Goal: Task Accomplishment & Management: Manage account settings

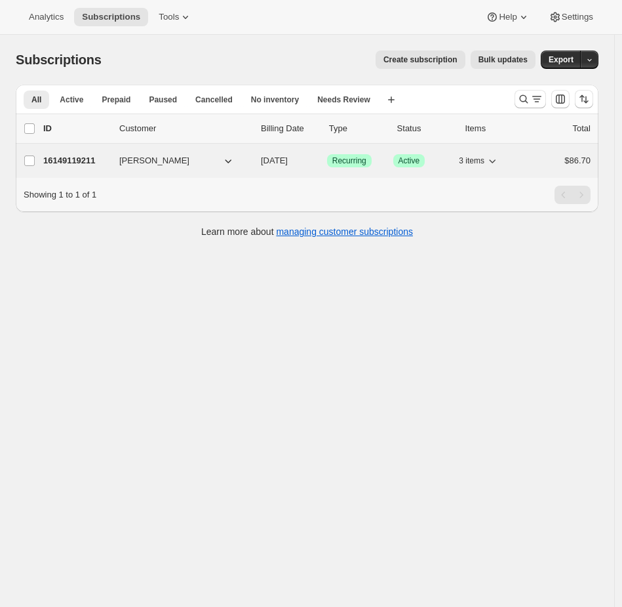
click at [420, 161] on span "Active" at bounding box center [410, 160] width 22 height 10
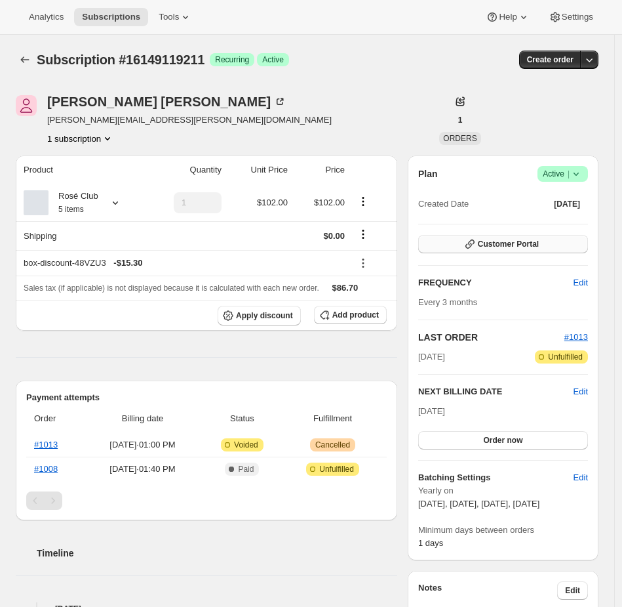
click at [552, 241] on button "Customer Portal" at bounding box center [503, 244] width 170 height 18
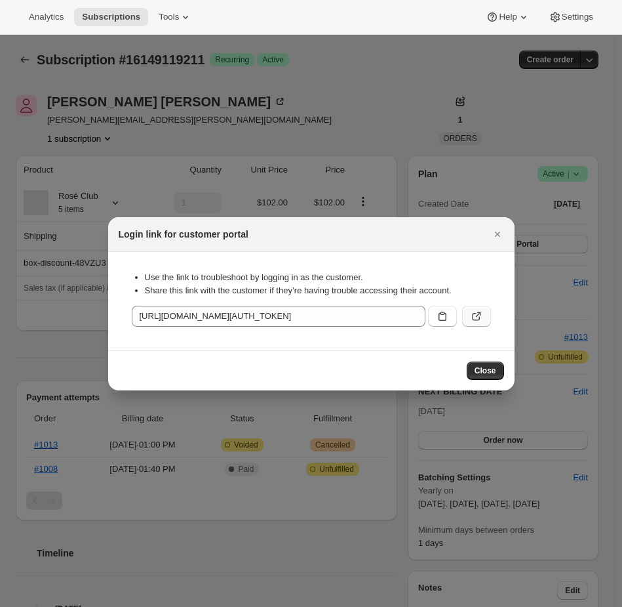
click at [480, 313] on icon ":r2s:" at bounding box center [477, 313] width 5 height 5
click at [275, 129] on div at bounding box center [311, 303] width 622 height 607
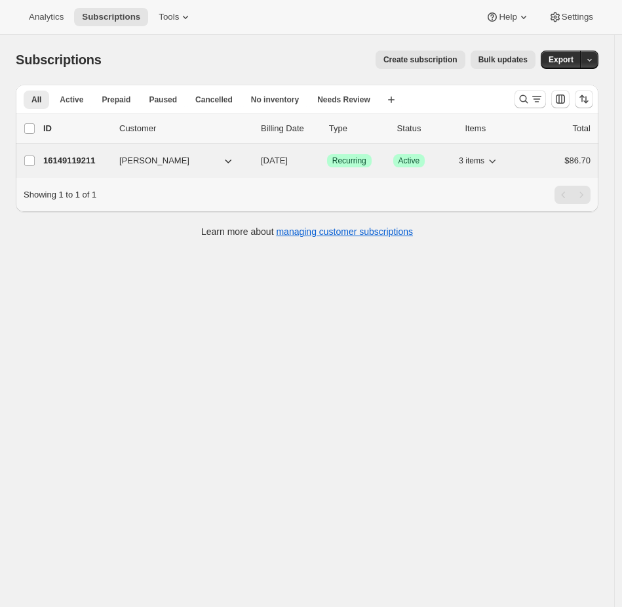
click at [191, 163] on button "Taylor Ward" at bounding box center [176, 160] width 131 height 21
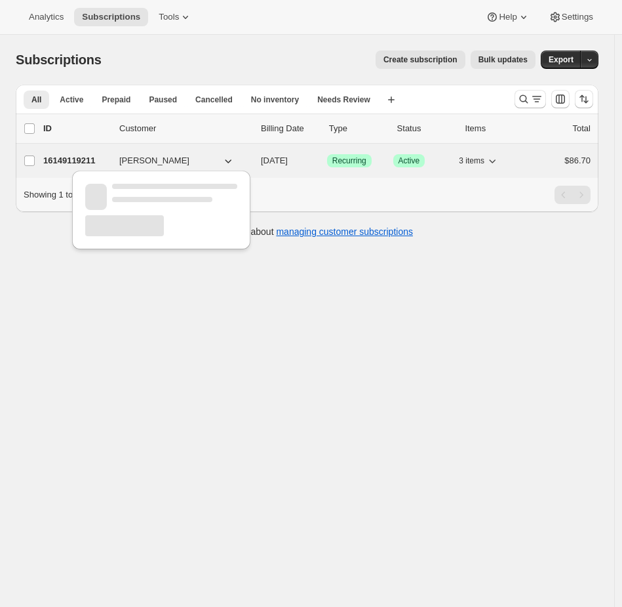
click at [298, 167] on p "10/25/2025" at bounding box center [289, 160] width 56 height 13
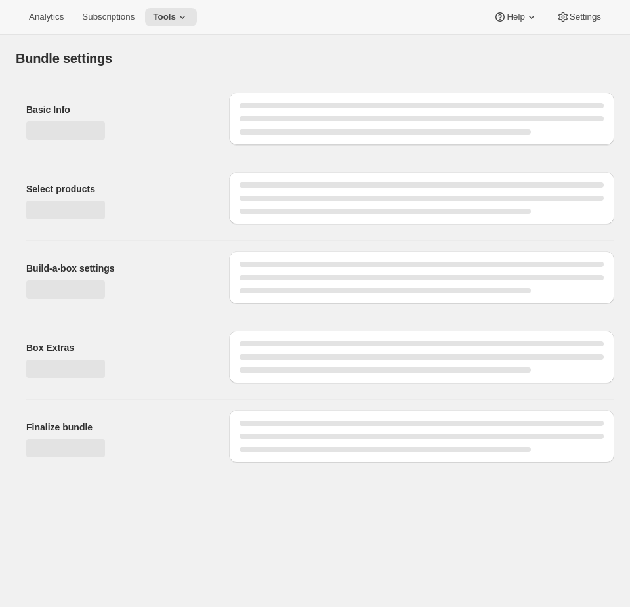
type input "Subscribe and Save"
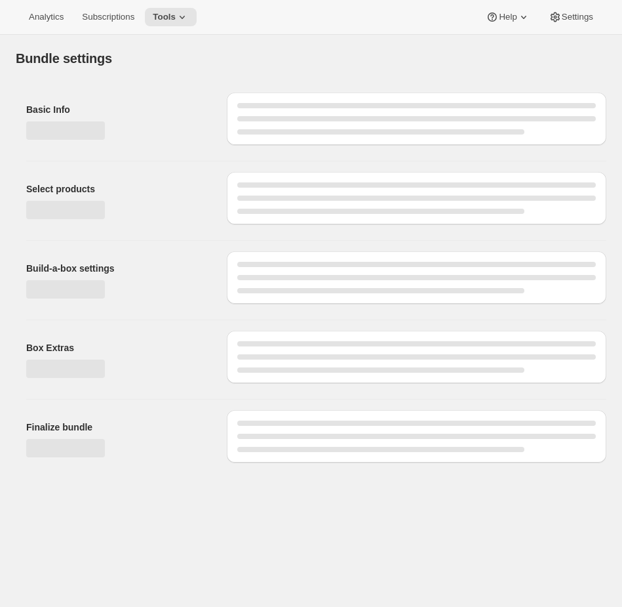
select select "minMax"
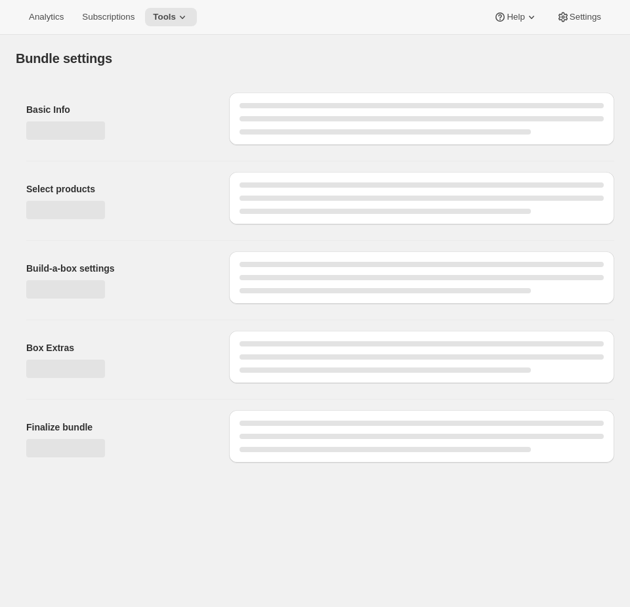
type input "Subscribe and Save"
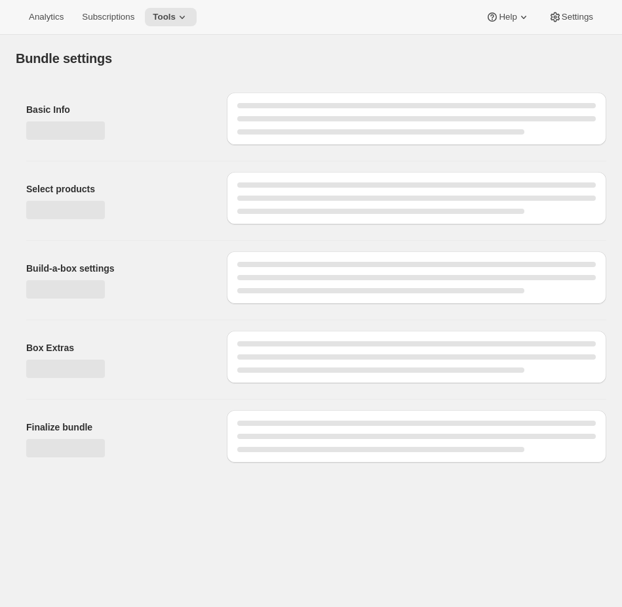
select select "minMax"
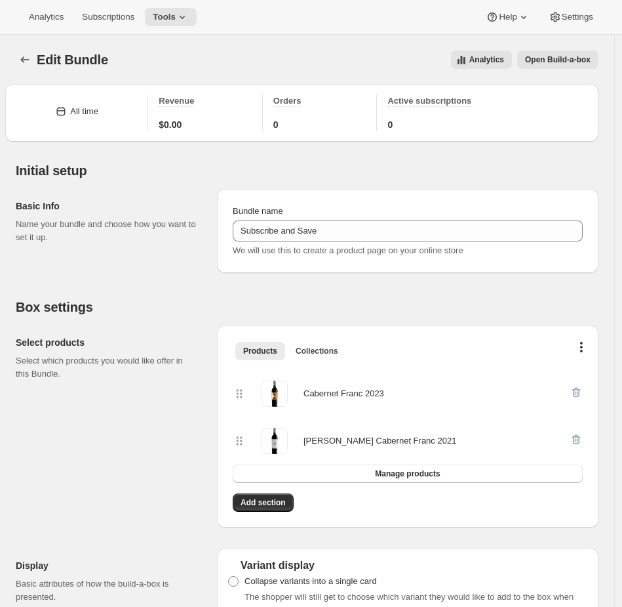
click at [550, 62] on span "Open Build-a-box" at bounding box center [558, 59] width 66 height 10
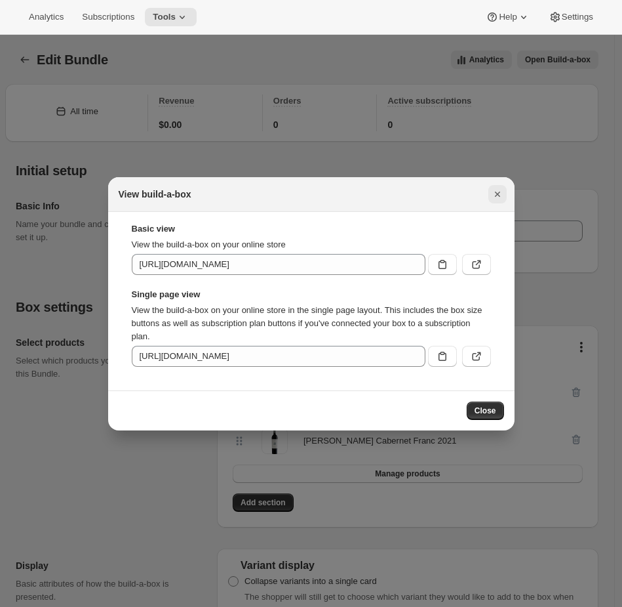
click at [499, 188] on icon "Close" at bounding box center [497, 194] width 13 height 13
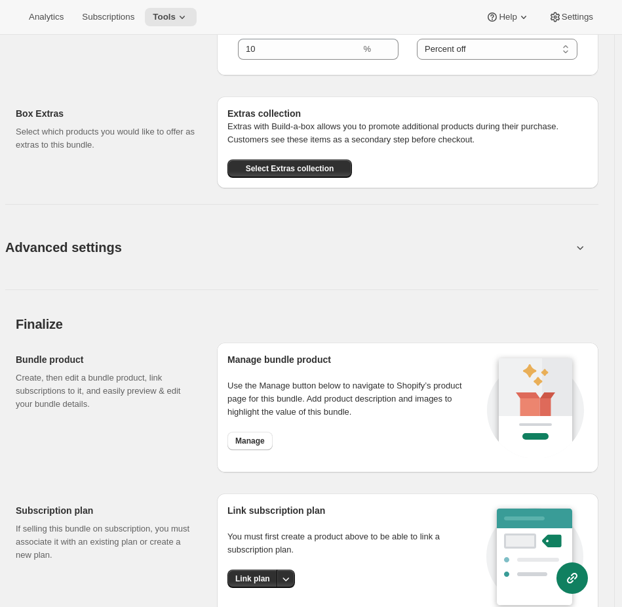
scroll to position [923, 0]
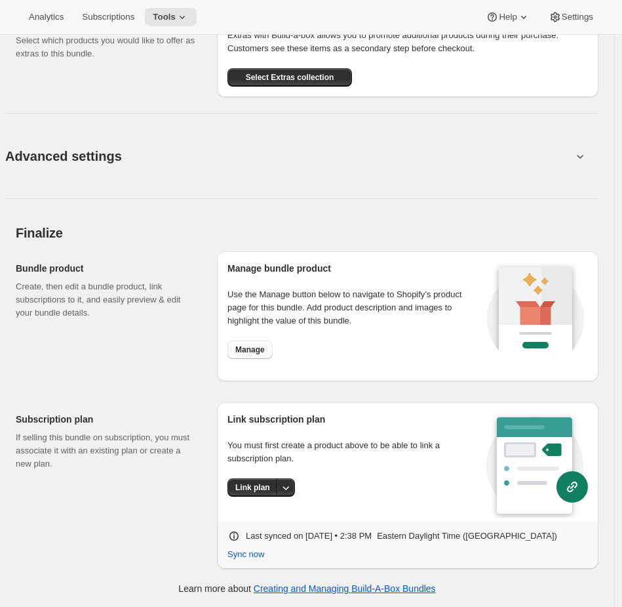
click at [246, 352] on span "Manage" at bounding box center [250, 349] width 30 height 10
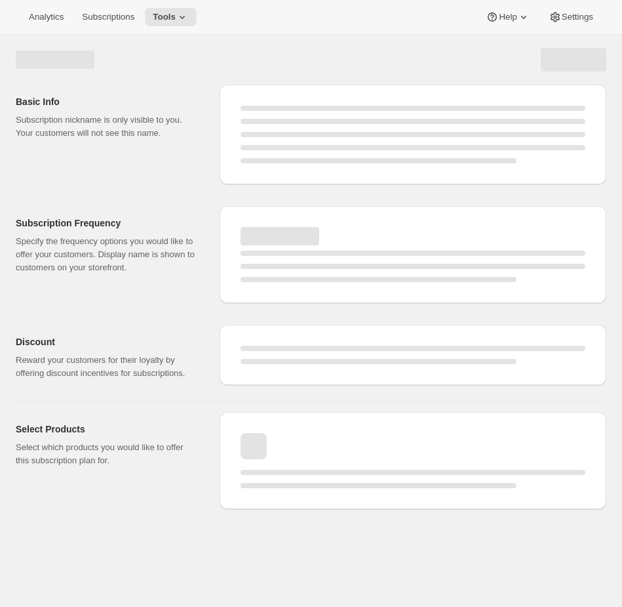
select select "WEEK"
select select "MONTH"
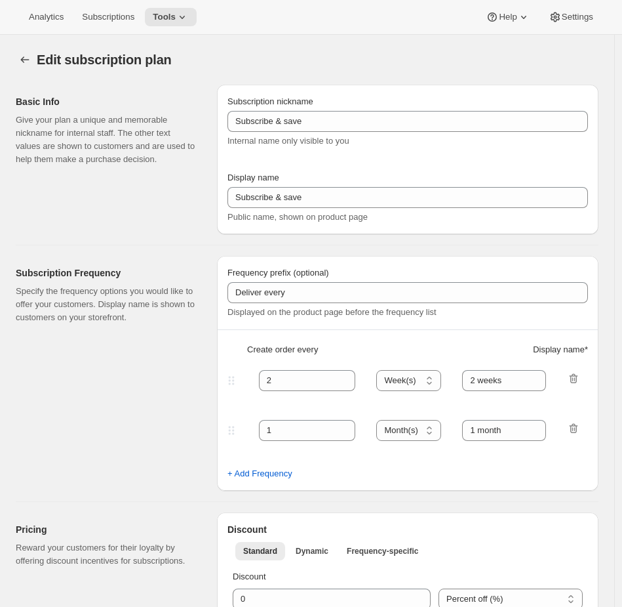
type input "[PERSON_NAME] Club Gift"
type input "Give the gift of the [PERSON_NAME] Club"
type input "3"
select select "MONTH"
type input "3 months"
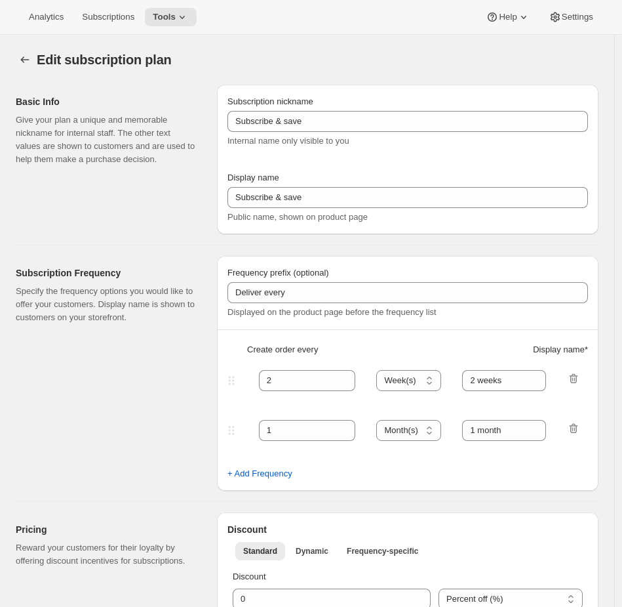
checkbox input "true"
select select "YEARDAY"
select select "12"
select select "9"
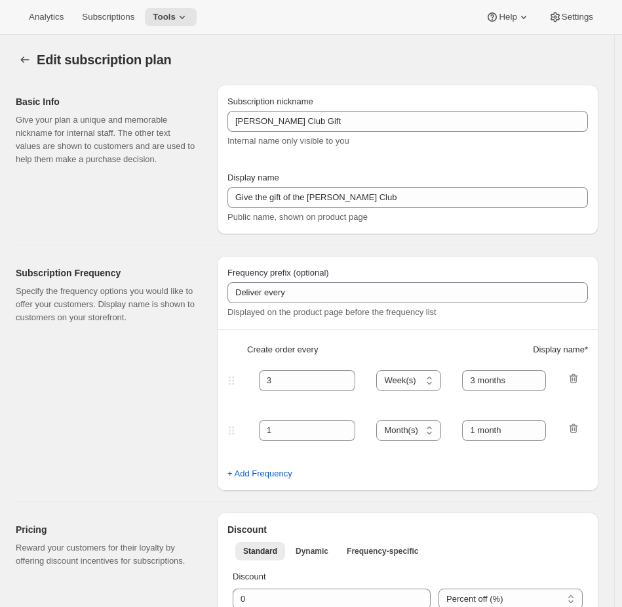
select select "3"
select select "10"
select select "6"
select select "9"
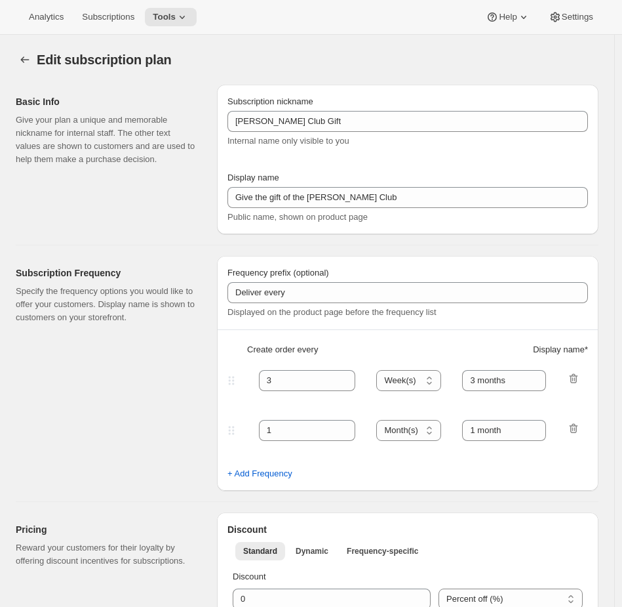
select select "15"
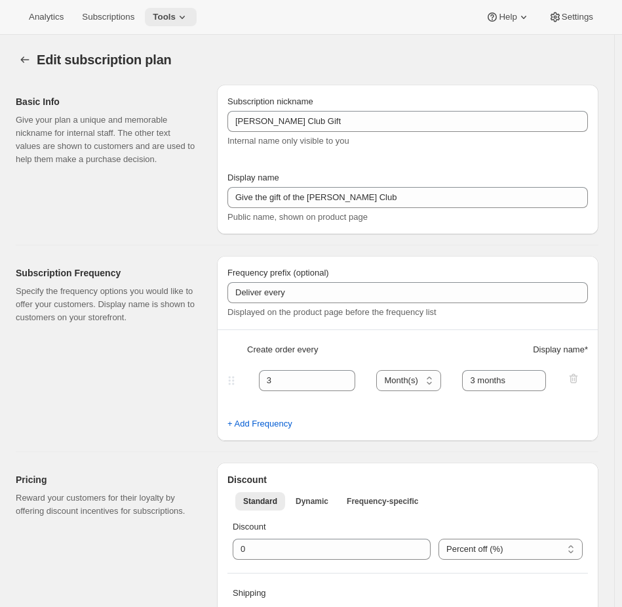
click at [174, 18] on span "Tools" at bounding box center [164, 17] width 23 height 10
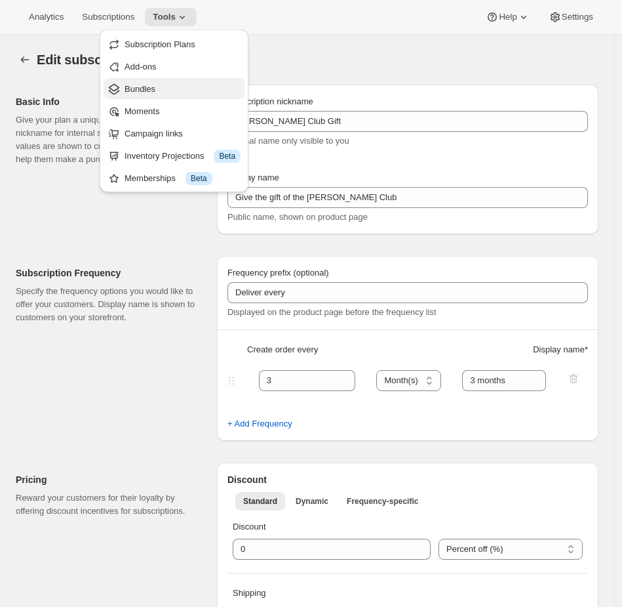
click at [165, 85] on span "Bundles" at bounding box center [183, 89] width 116 height 13
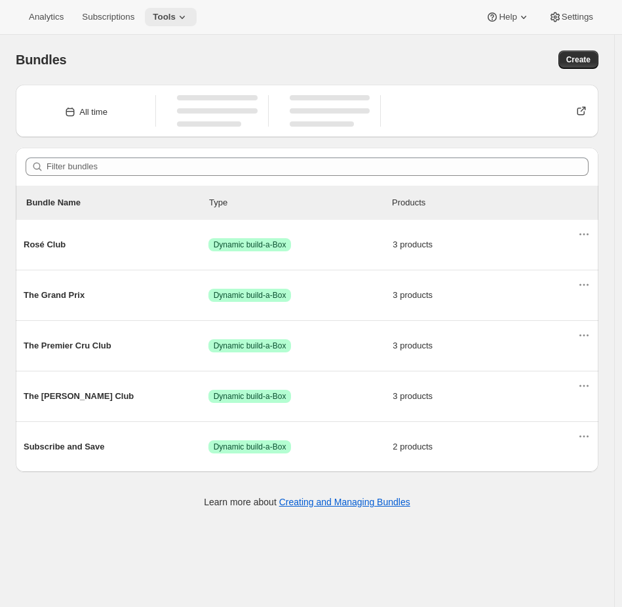
click at [176, 22] on span "Tools" at bounding box center [164, 17] width 23 height 10
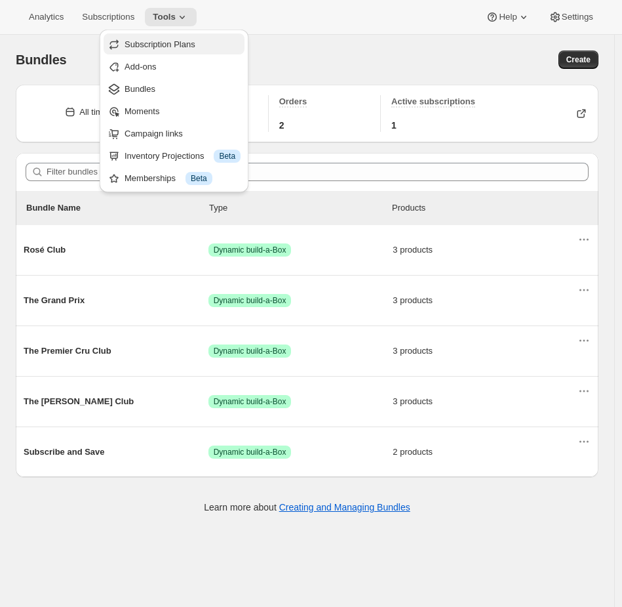
click at [186, 52] on button "Subscription Plans" at bounding box center [174, 43] width 141 height 21
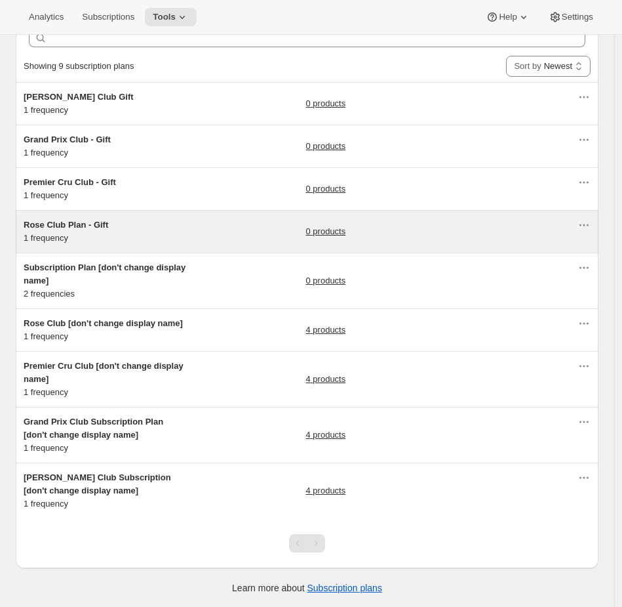
scroll to position [70, 0]
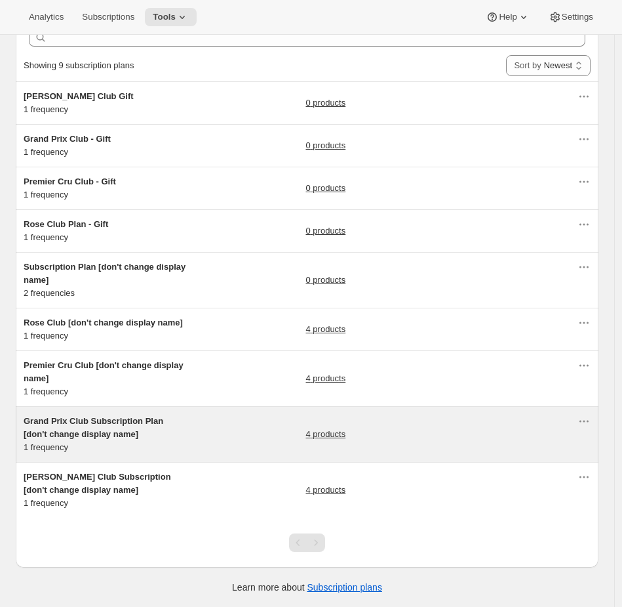
click at [118, 413] on div "Grand Prix Club Subscription Plan [don't change display name] 1 frequency 4 pro…" at bounding box center [307, 434] width 583 height 55
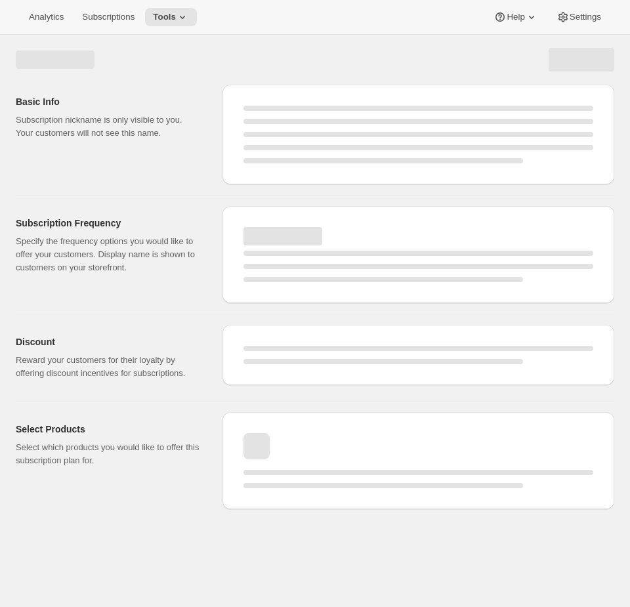
select select "WEEK"
select select "MONTH"
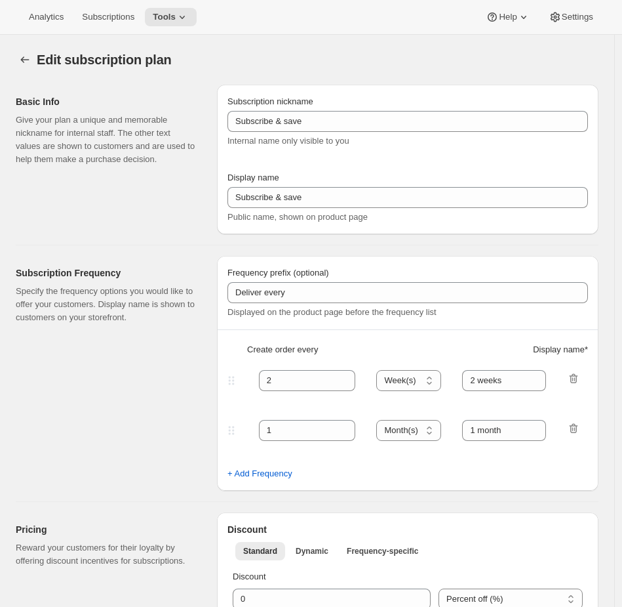
type input "Grand Prix Club Subscription Plan [don't change display name]"
type input "Join the Grand Prix Club"
type input "Grand Prix Club"
type input "3"
select select "MONTH"
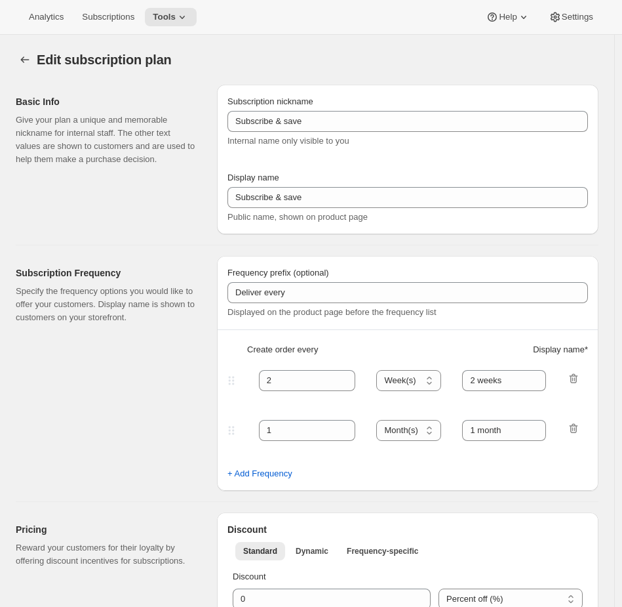
type input "selections"
checkbox input "true"
select select "YEARDAY"
select select "12"
select select "9"
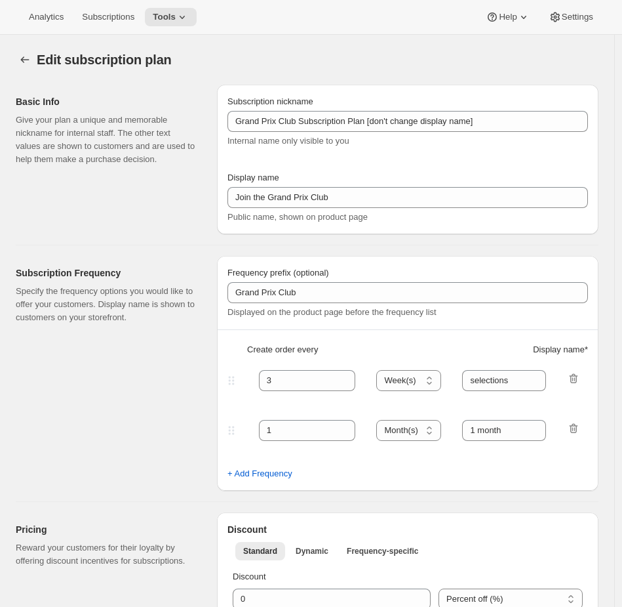
select select "3"
select select "10"
select select "6"
select select "9"
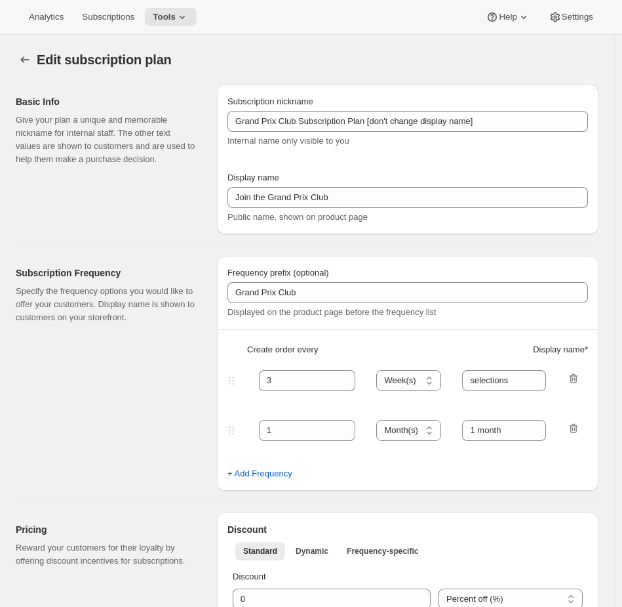
select select "15"
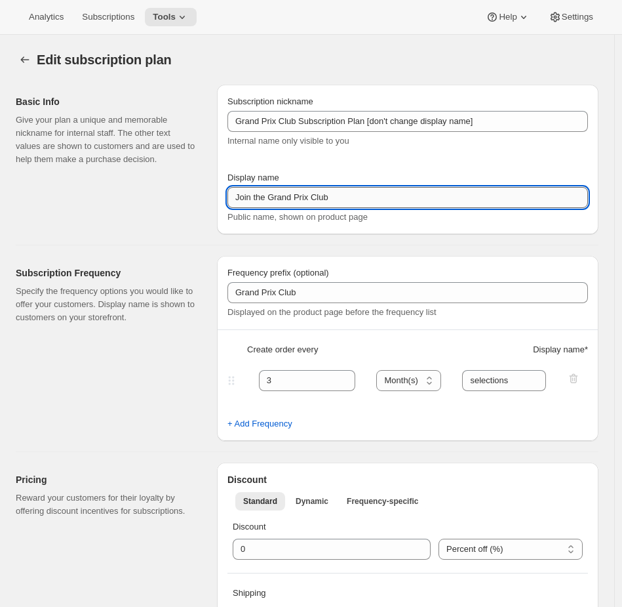
click at [346, 203] on input "Join the Grand Prix Club" at bounding box center [408, 197] width 361 height 21
click at [187, 24] on button "Tools" at bounding box center [171, 17] width 52 height 18
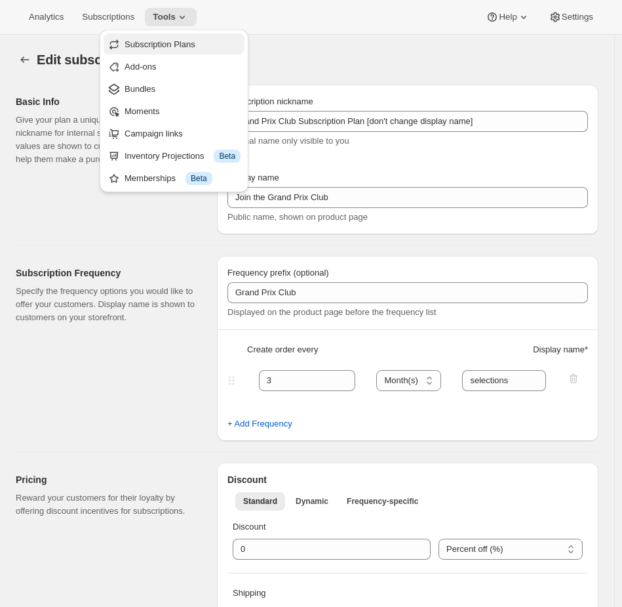
click at [171, 45] on span "Subscription Plans" at bounding box center [160, 44] width 71 height 10
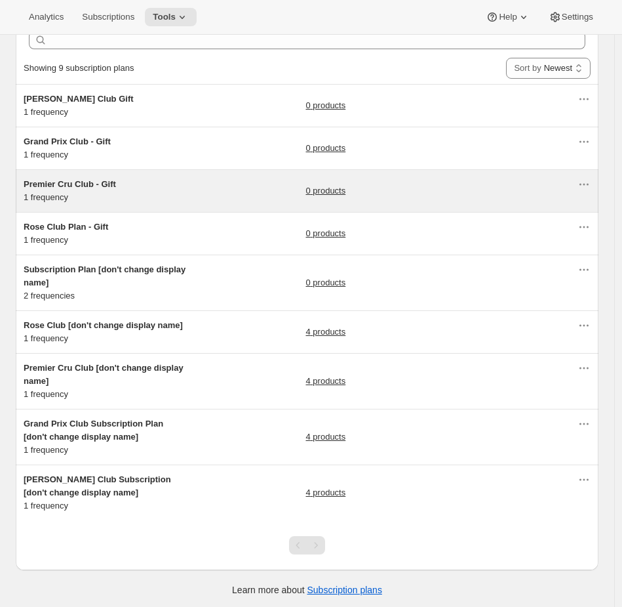
scroll to position [70, 0]
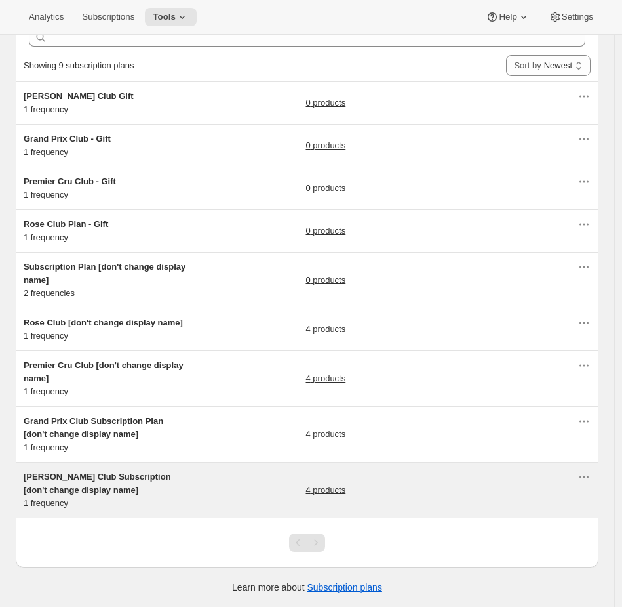
click at [197, 487] on div "[PERSON_NAME] Club Subscription [don't change display name] 1 frequency 4 produ…" at bounding box center [301, 489] width 554 height 39
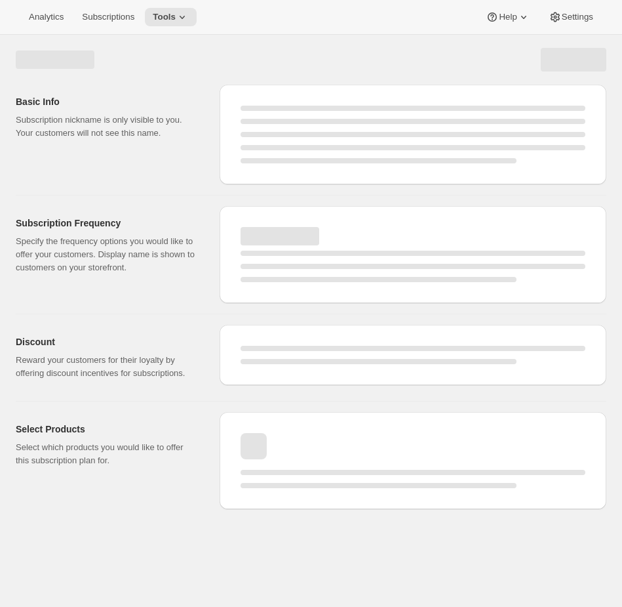
select select "WEEK"
select select "MONTH"
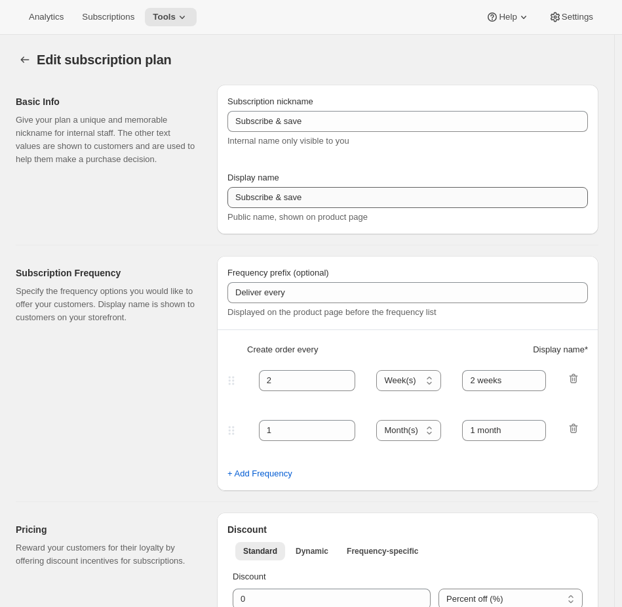
type input "[PERSON_NAME] Club Subscription [don't change display name]"
type input "Join the [PERSON_NAME] Club"
type input "[PERSON_NAME] club"
type input "3"
select select "MONTH"
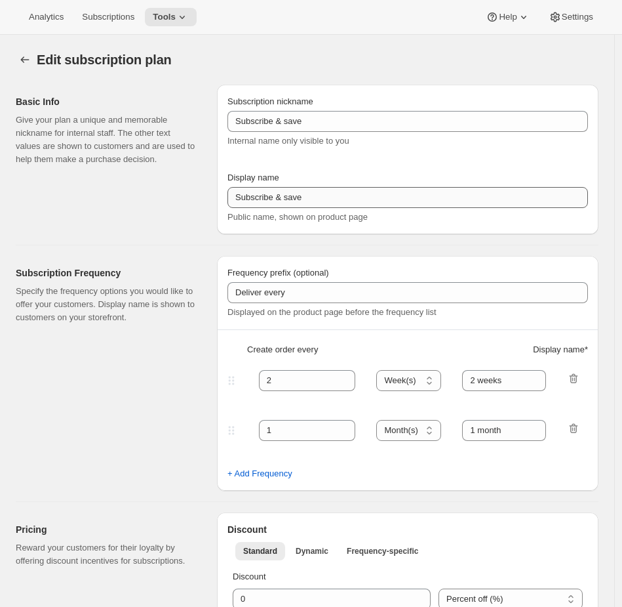
type input "wine selections"
checkbox input "true"
select select "YEARDAY"
select select "3"
select select "10"
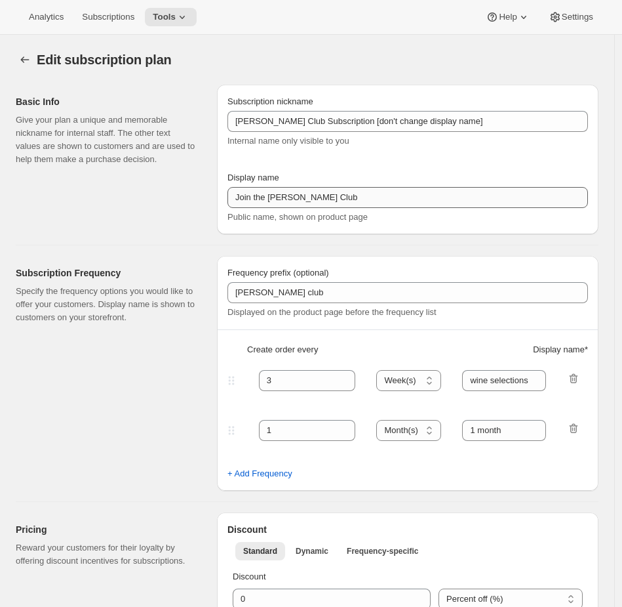
select select "6"
select select "9"
select select "15"
select select "12"
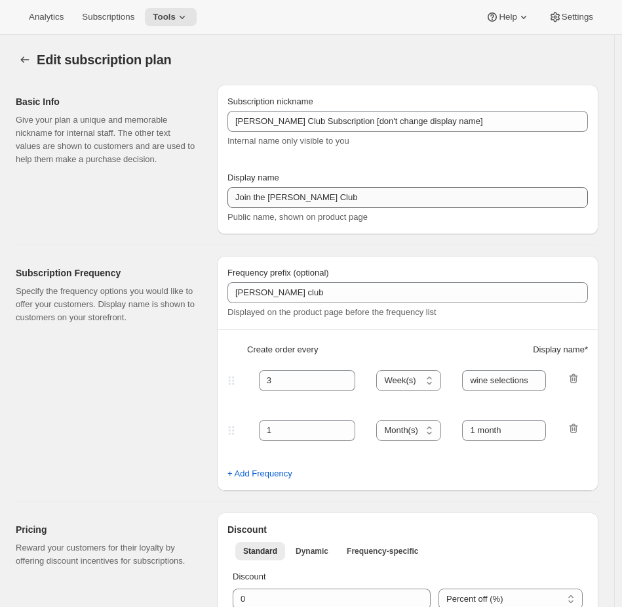
select select "9"
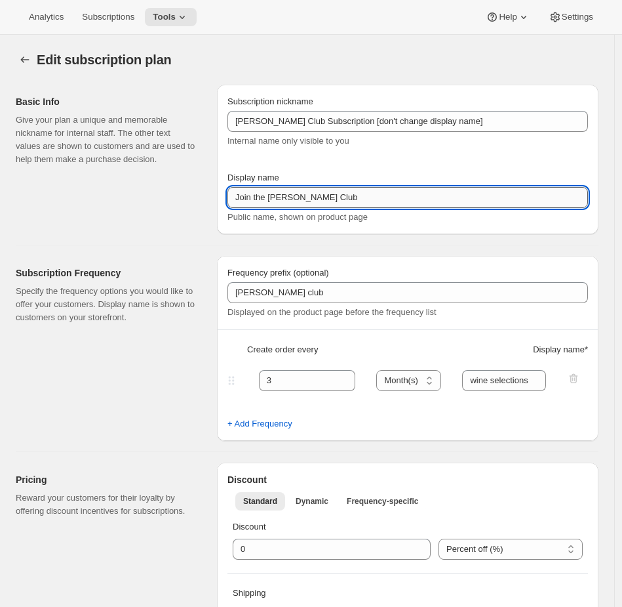
click at [379, 199] on input "Join the [PERSON_NAME] Club" at bounding box center [408, 197] width 361 height 21
drag, startPoint x: 203, startPoint y: 4, endPoint x: 186, endPoint y: 18, distance: 21.8
click at [200, 5] on div "Analytics Subscriptions Tools Help Settings" at bounding box center [311, 17] width 622 height 35
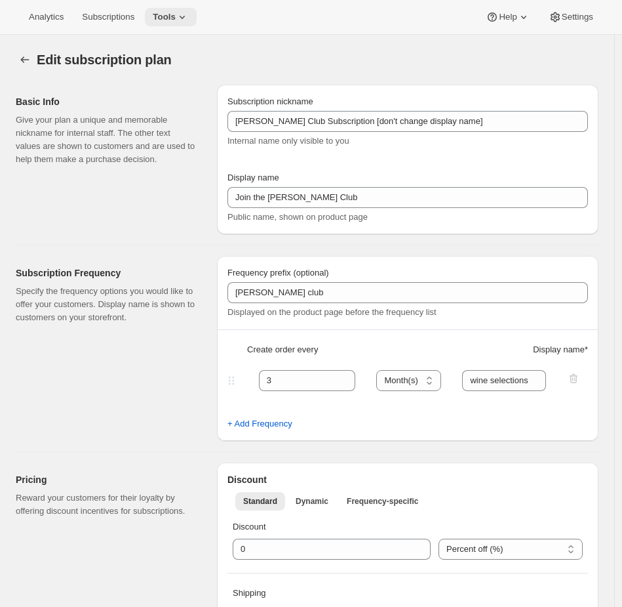
click at [186, 19] on icon at bounding box center [182, 16] width 13 height 13
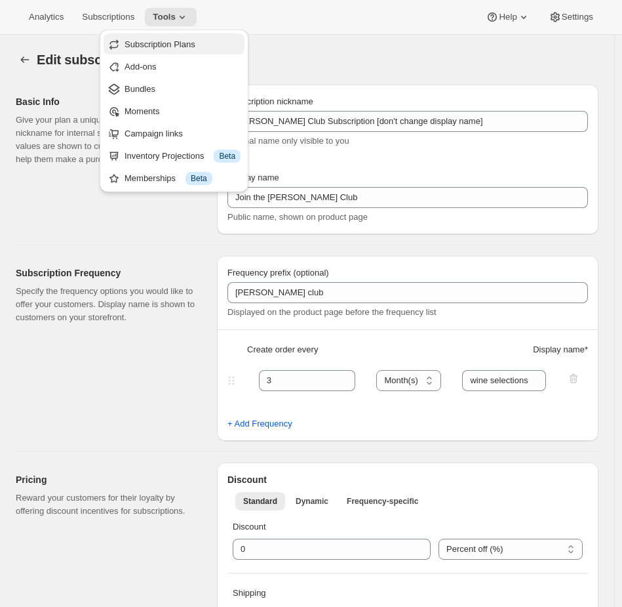
click at [167, 48] on span "Subscription Plans" at bounding box center [160, 44] width 71 height 10
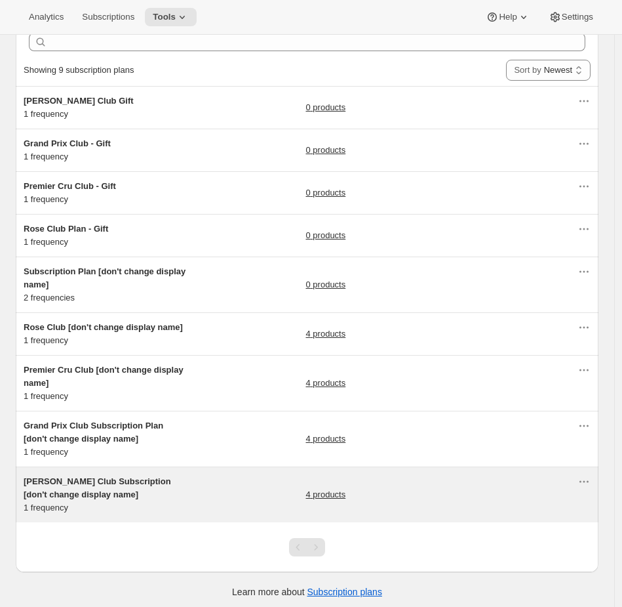
scroll to position [70, 0]
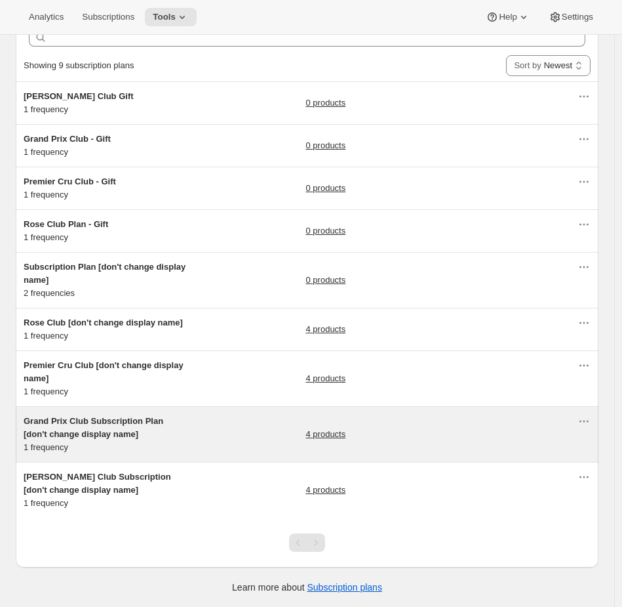
click at [189, 445] on div "Grand Prix Club Subscription Plan [don't change display name] 1 frequency 4 pro…" at bounding box center [301, 433] width 554 height 39
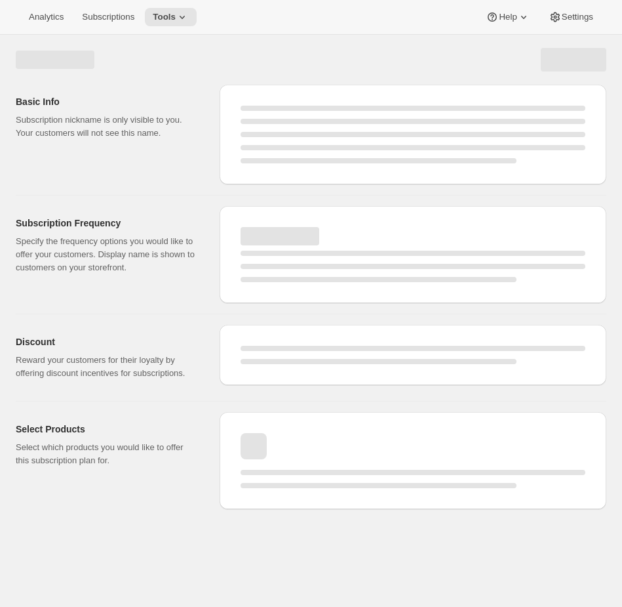
select select "WEEK"
select select "MONTH"
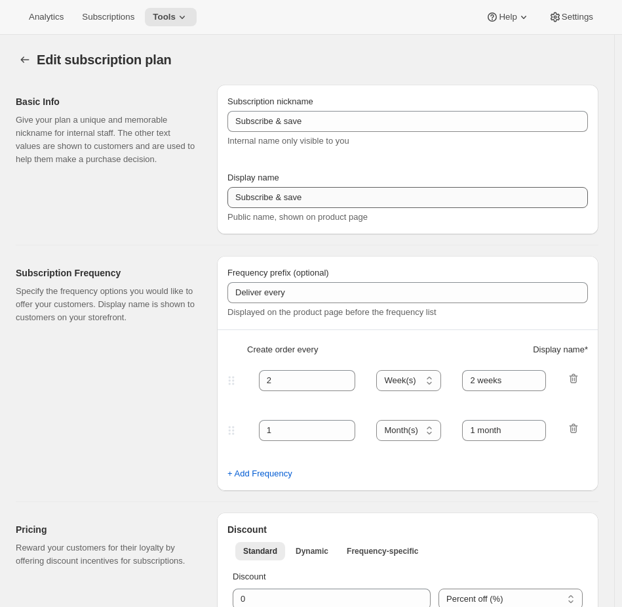
type input "Grand Prix Club Subscription Plan [don't change display name]"
type input "Join the Grand Prix Club"
type input "Grand Prix Club"
type input "3"
select select "MONTH"
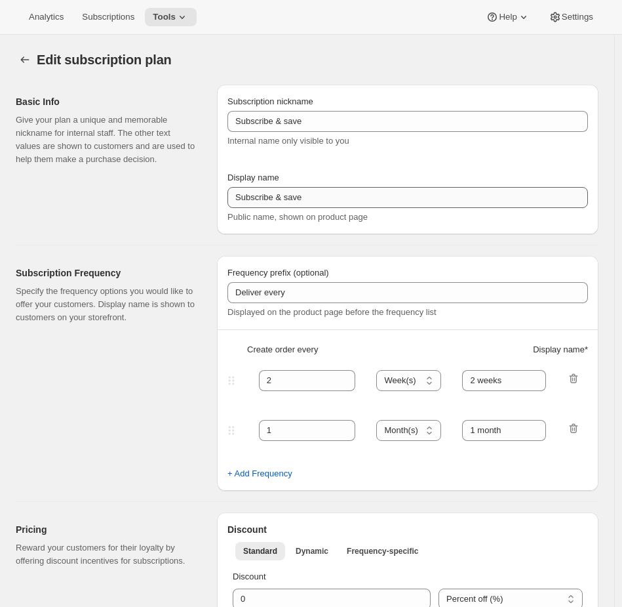
type input "selections"
checkbox input "true"
select select "YEARDAY"
select select "12"
select select "9"
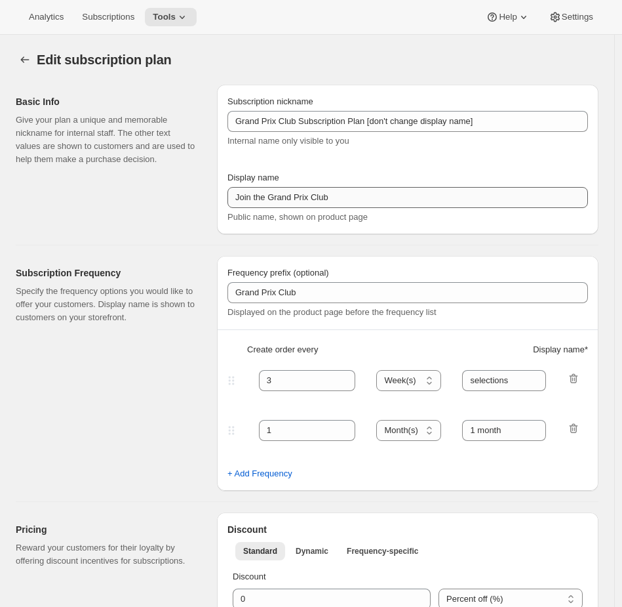
select select "3"
select select "10"
select select "6"
select select "9"
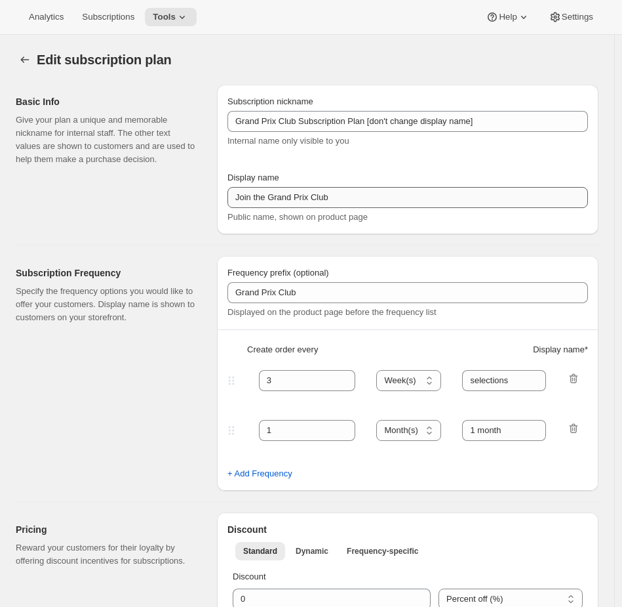
select select "15"
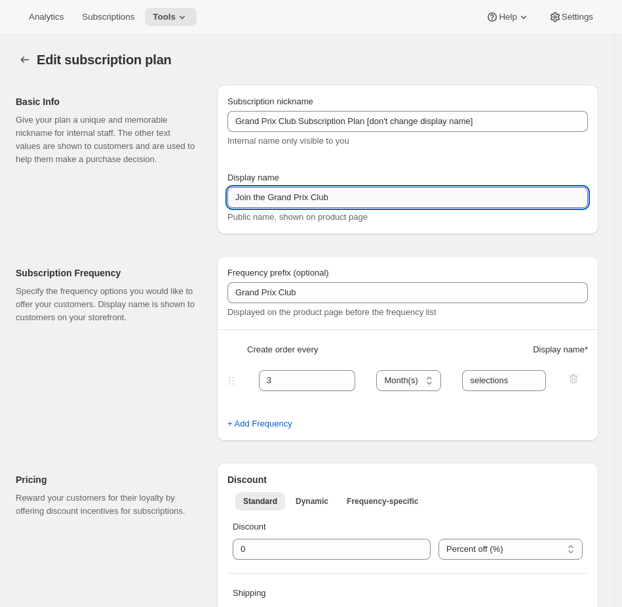
click at [355, 195] on input "Join the Grand Prix Club" at bounding box center [408, 197] width 361 height 21
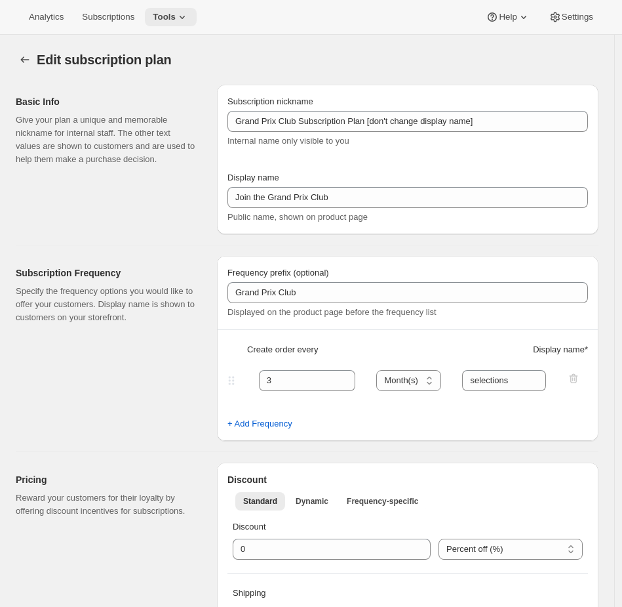
click at [180, 17] on button "Tools" at bounding box center [171, 17] width 52 height 18
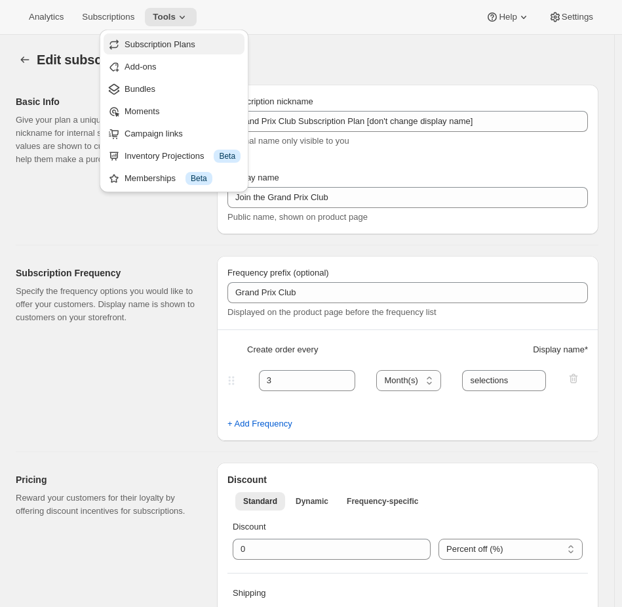
click at [166, 49] on span "Subscription Plans" at bounding box center [183, 44] width 116 height 13
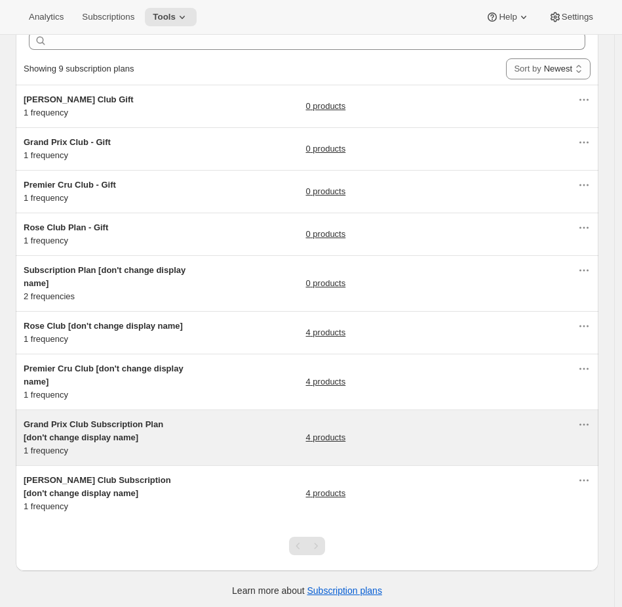
scroll to position [70, 0]
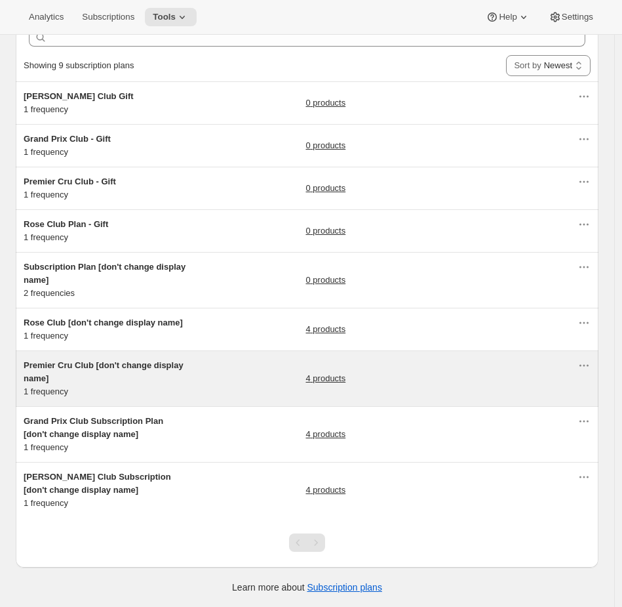
click at [201, 393] on div "Premier Cru Club [don't change display name] 1 frequency 4 products" at bounding box center [301, 378] width 554 height 39
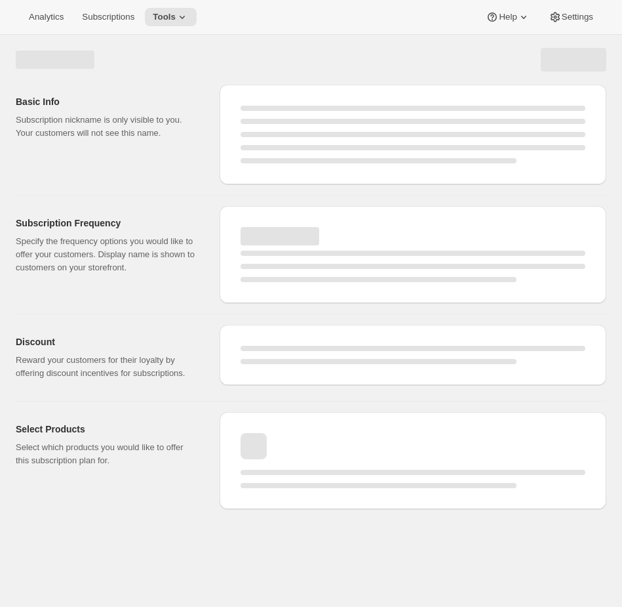
select select "WEEK"
select select "MONTH"
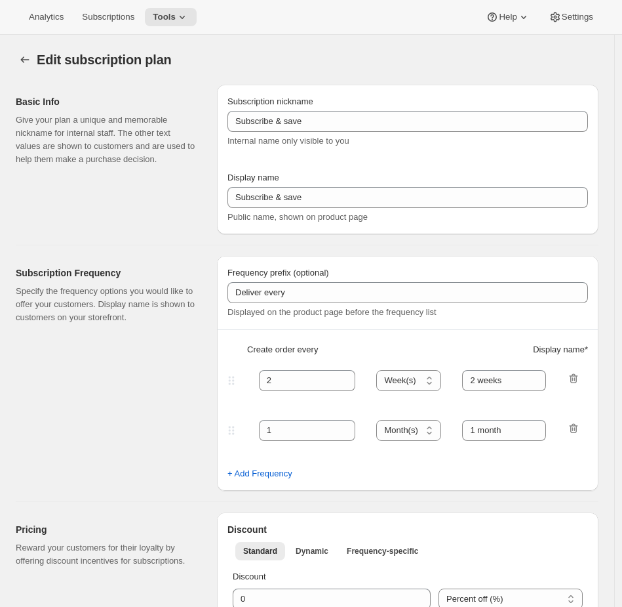
type input "Premier Cru Club [don't change display name]"
type input "Join the Premier Cru Club"
type input "Premier Cru Club"
type input "3"
select select "MONTH"
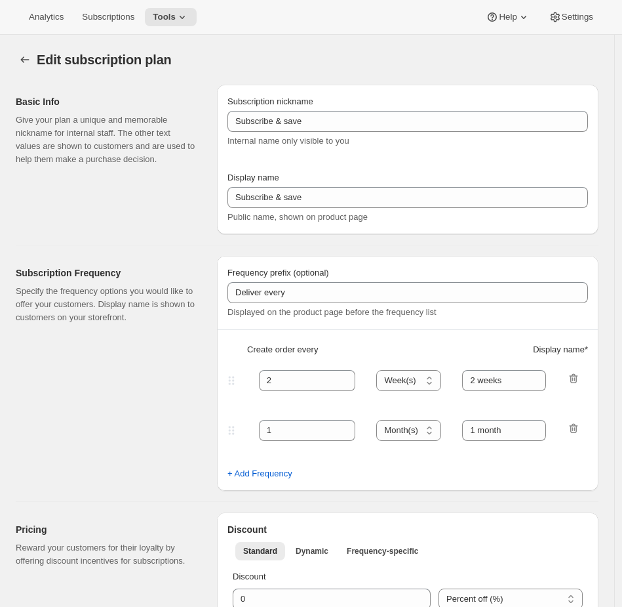
type input "selections"
checkbox input "true"
select select "YEARDAY"
select select "12"
select select "9"
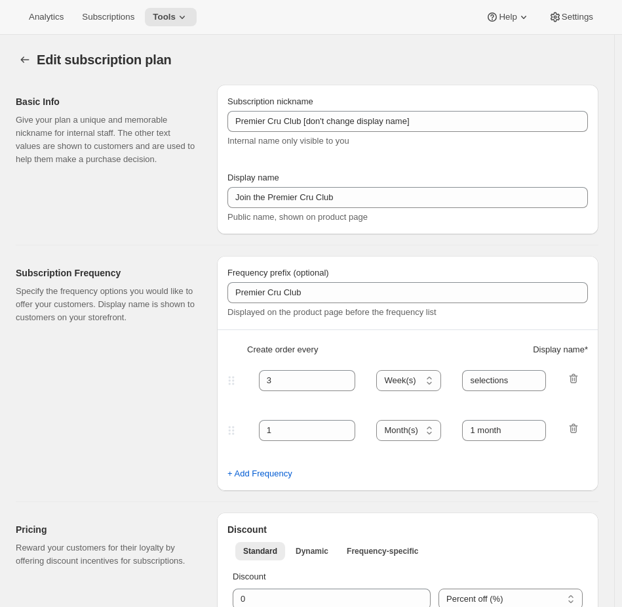
select select "3"
select select "10"
select select "6"
select select "9"
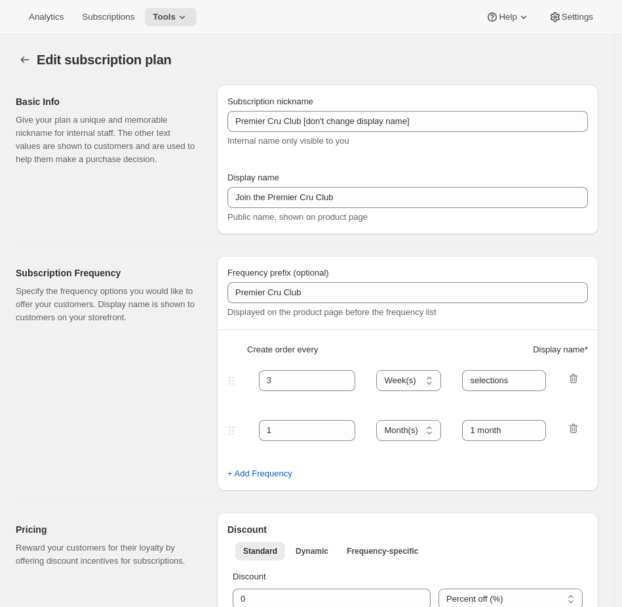
select select "15"
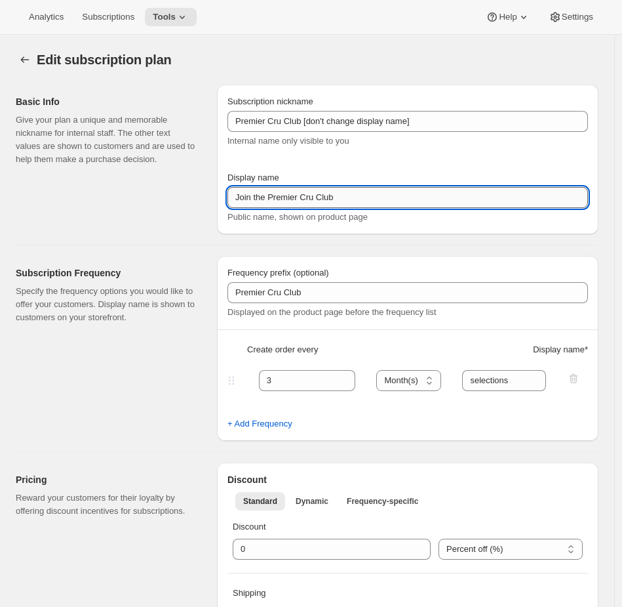
click at [321, 205] on input "Join the Premier Cru Club" at bounding box center [408, 197] width 361 height 21
click at [173, 16] on span "Tools" at bounding box center [164, 17] width 23 height 10
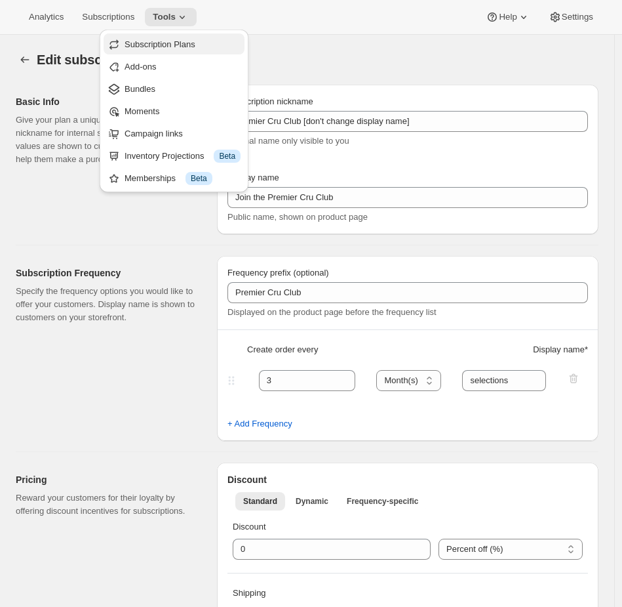
click at [169, 50] on button "Subscription Plans" at bounding box center [174, 43] width 141 height 21
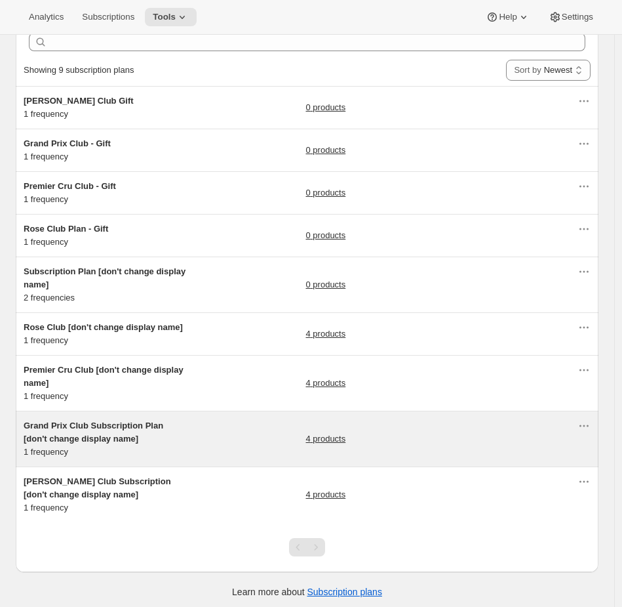
scroll to position [70, 0]
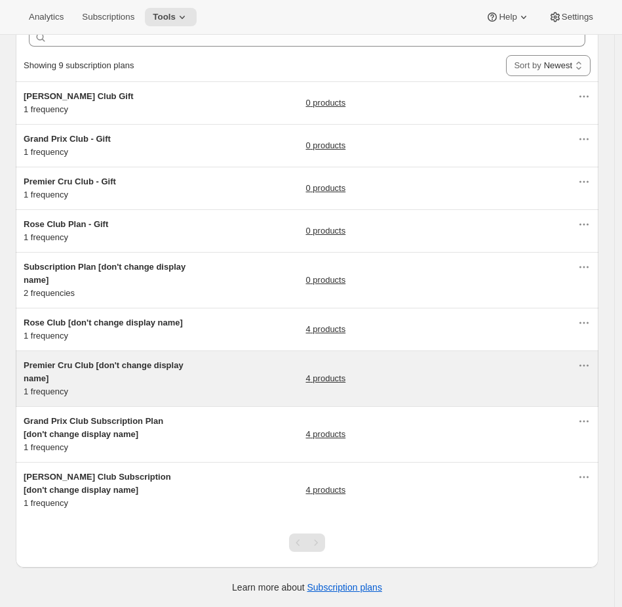
click at [195, 384] on div "Premier Cru Club [don't change display name] 1 frequency 4 products" at bounding box center [301, 378] width 554 height 39
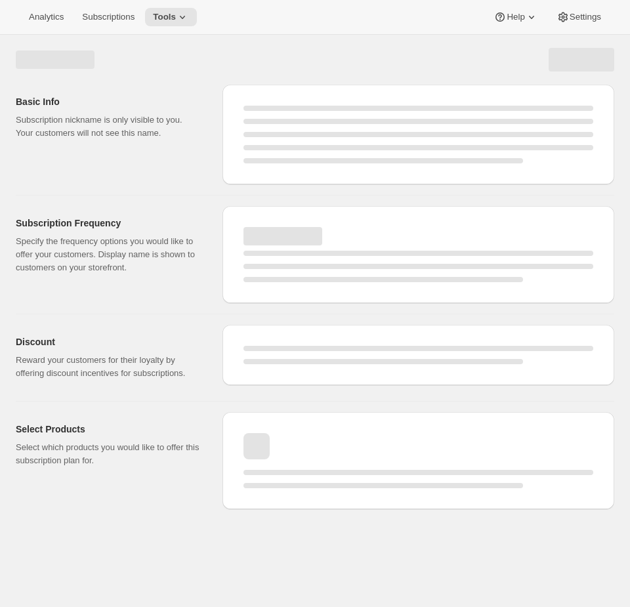
select select "WEEK"
select select "MONTH"
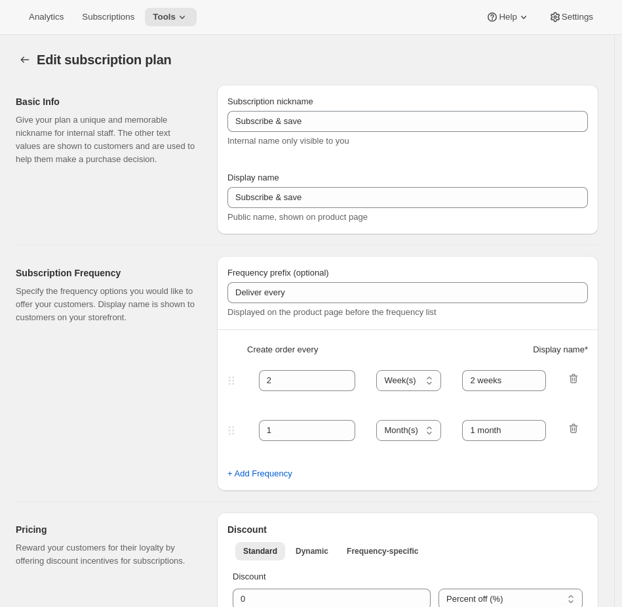
type input "Premier Cru Club [don't change display name]"
type input "Join the Premier Cru Club"
type input "Premier Cru Club"
type input "3"
select select "MONTH"
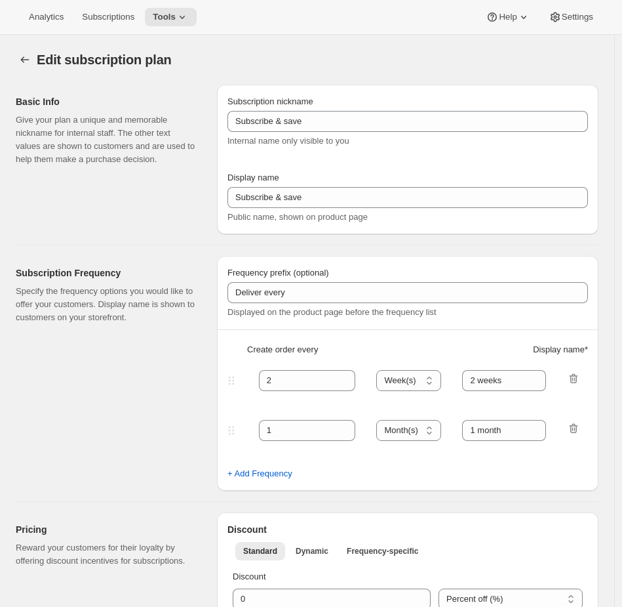
type input "selections"
checkbox input "true"
select select "YEARDAY"
select select "12"
select select "9"
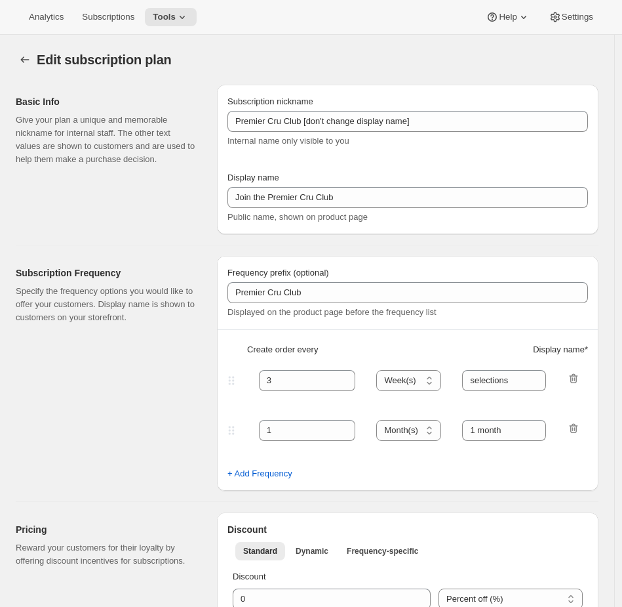
select select "3"
select select "10"
select select "6"
select select "9"
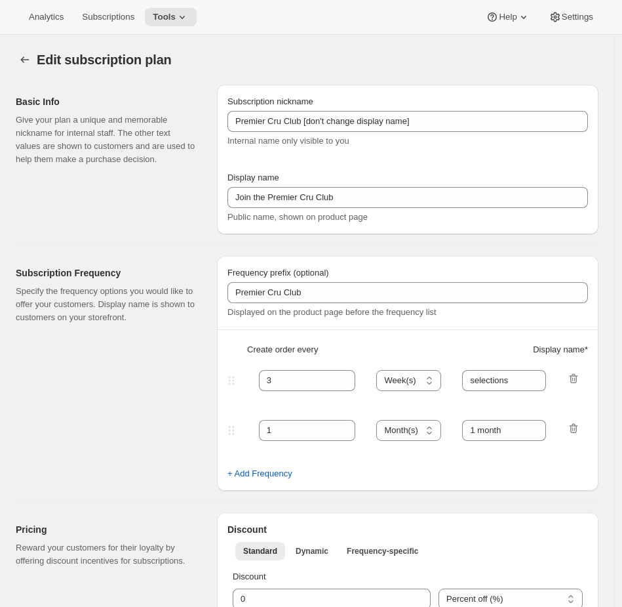
select select "15"
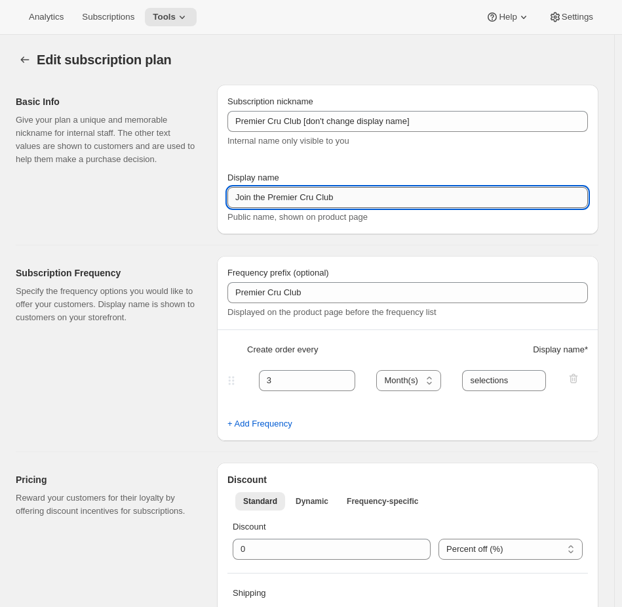
click at [346, 196] on input "Join the Premier Cru Club" at bounding box center [408, 197] width 361 height 21
click at [355, 199] on input "Join the Premier Cru Club" at bounding box center [408, 197] width 361 height 21
click at [356, 198] on input "Join the Premier Cru Club" at bounding box center [408, 197] width 361 height 21
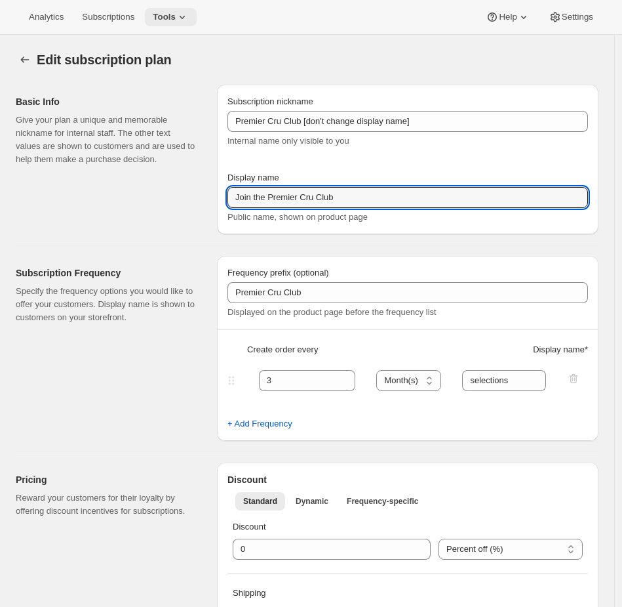
click at [169, 22] on span "Tools" at bounding box center [164, 17] width 23 height 10
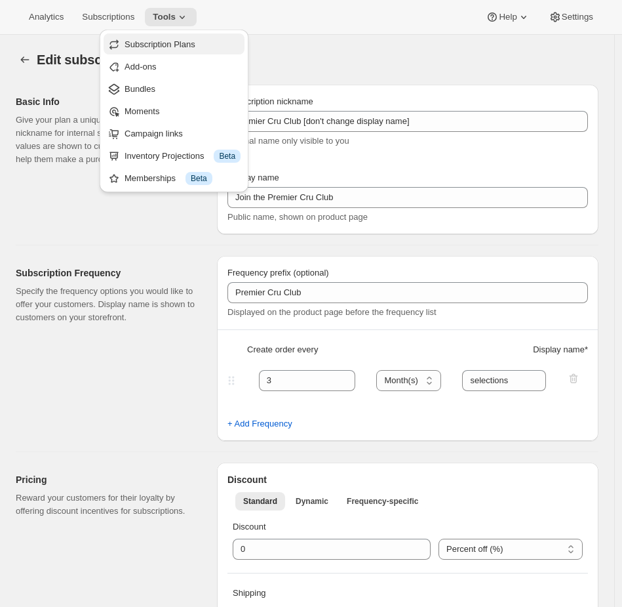
click at [162, 48] on span "Subscription Plans" at bounding box center [160, 44] width 71 height 10
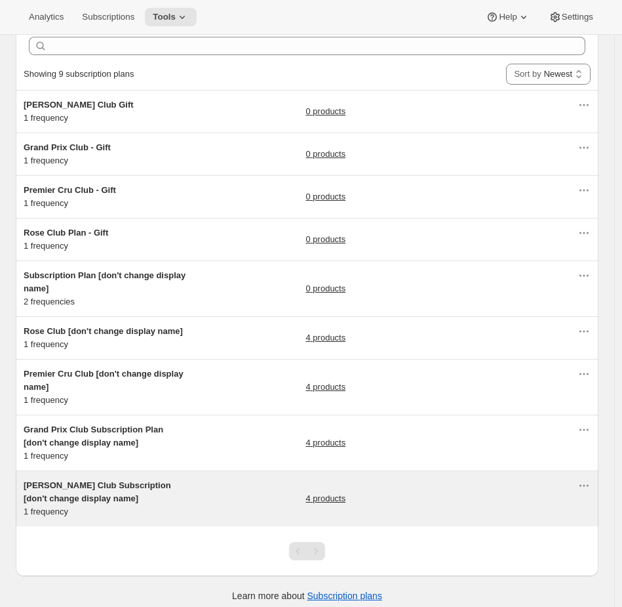
scroll to position [70, 0]
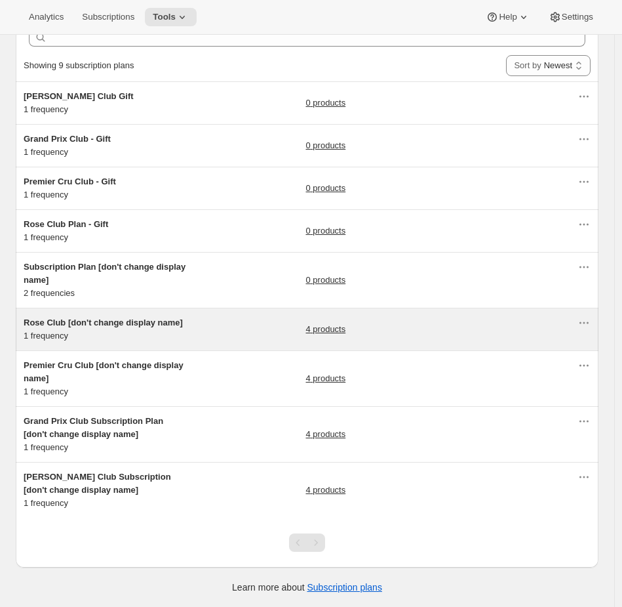
click at [230, 322] on div "Rose Club [don't change display name] 1 frequency 4 products" at bounding box center [301, 329] width 554 height 26
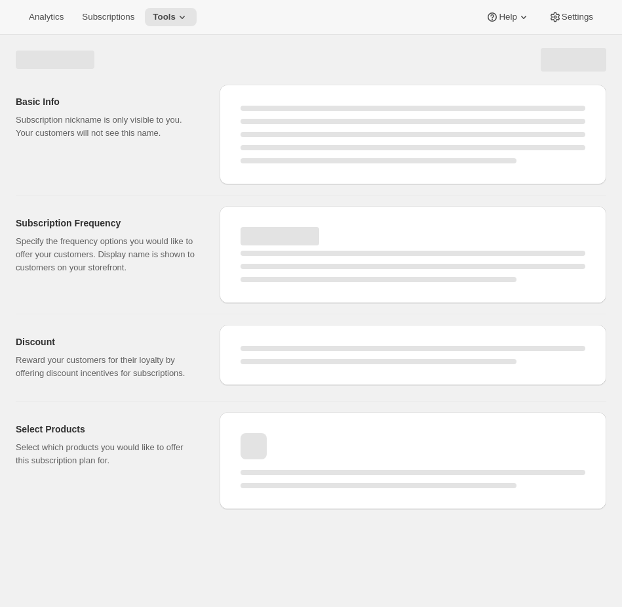
select select "WEEK"
select select "MONTH"
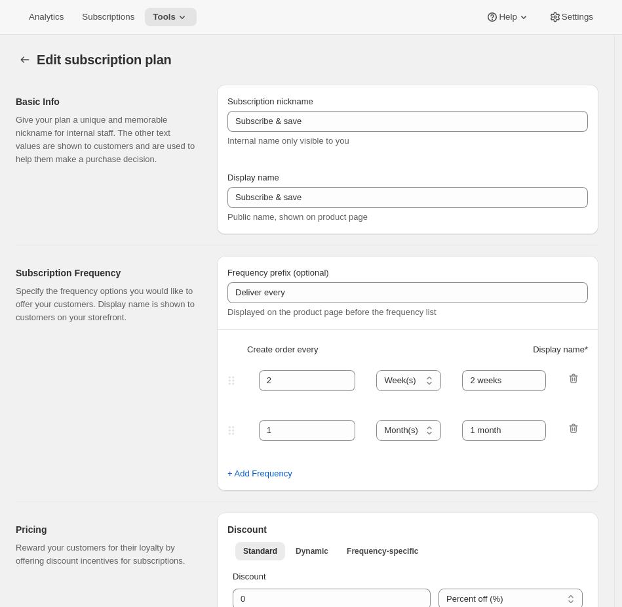
type input "Rose Club [don't change display name]"
type input "Join the Rose Club"
type input "Rose Club"
type input "3"
select select "MONTH"
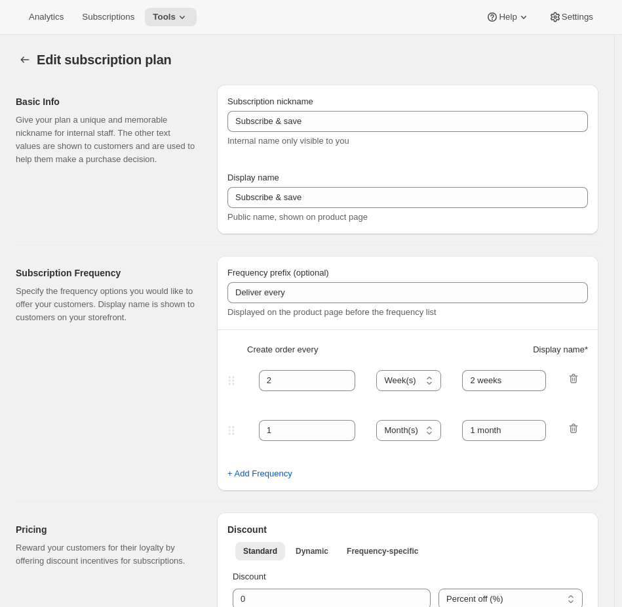
type input "selection"
checkbox input "true"
select select "YEARDAY"
select select "12"
select select "9"
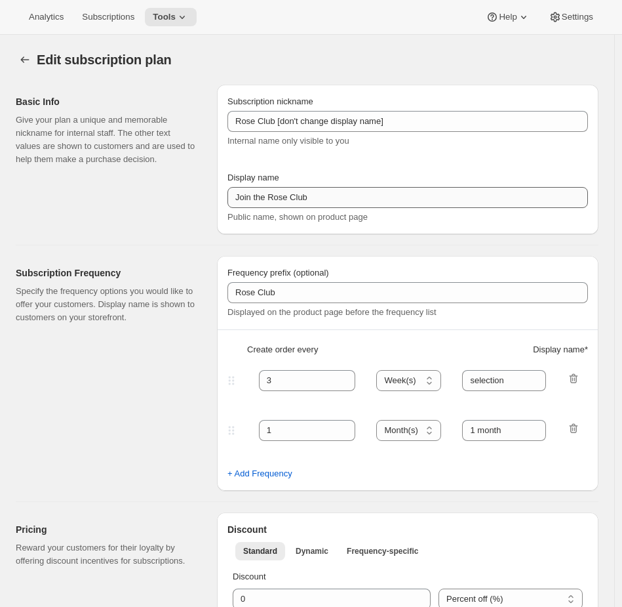
select select "3"
select select "10"
select select "6"
select select "9"
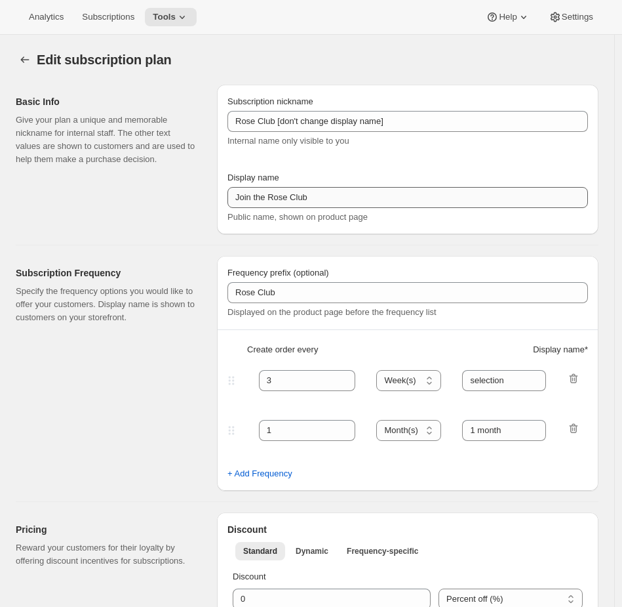
select select "15"
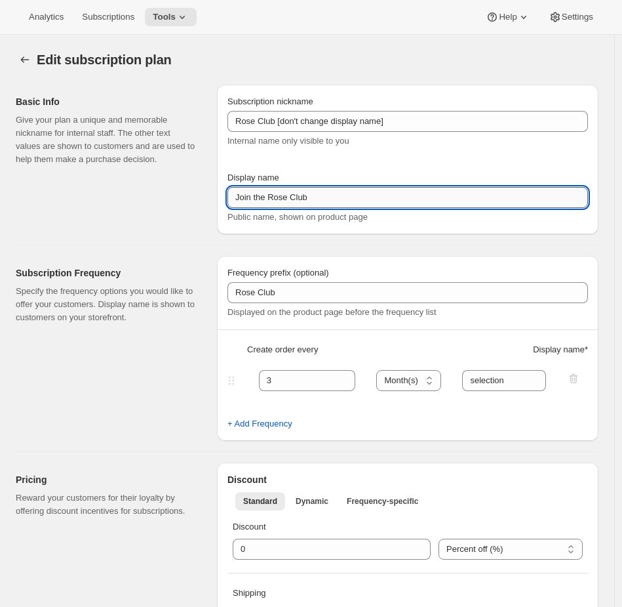
click at [337, 197] on input "Join the Rose Club" at bounding box center [408, 197] width 361 height 21
click at [275, 141] on span "Internal name only visible to you" at bounding box center [289, 141] width 122 height 10
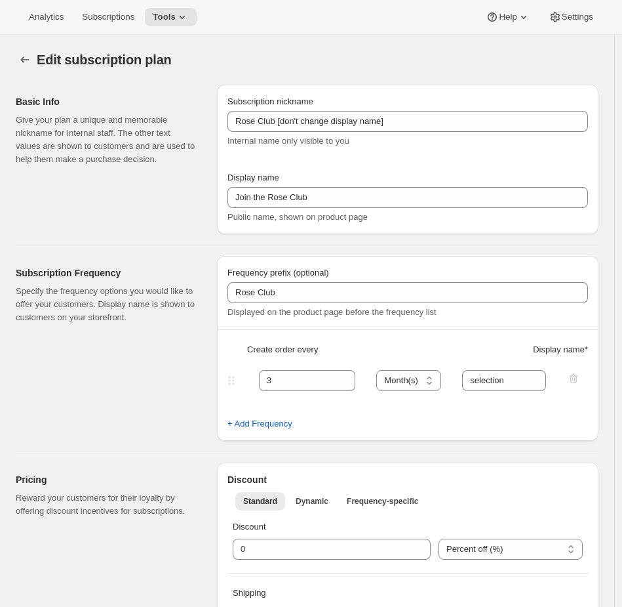
click at [382, 145] on div "Internal name only visible to you" at bounding box center [408, 140] width 361 height 13
click at [336, 142] on span "Internal name only visible to you" at bounding box center [289, 141] width 122 height 10
click at [305, 43] on div "Edit subscription plan. This page is ready Edit subscription plan" at bounding box center [307, 60] width 583 height 50
click at [166, 18] on span "Tools" at bounding box center [164, 17] width 23 height 10
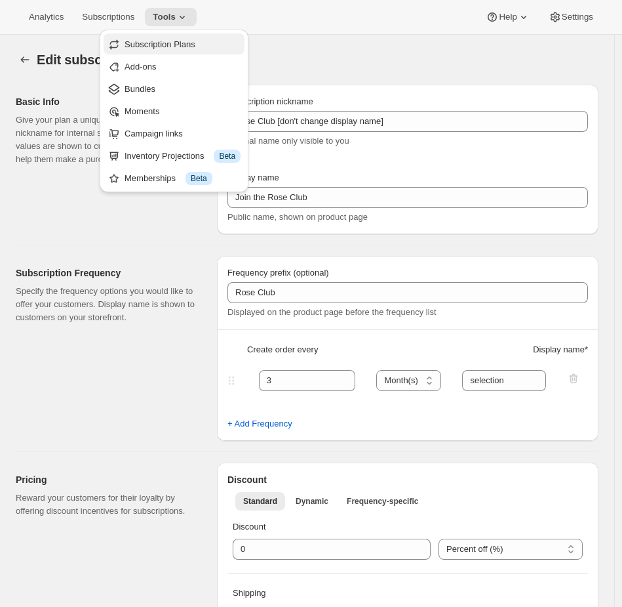
click at [182, 43] on span "Subscription Plans" at bounding box center [160, 44] width 71 height 10
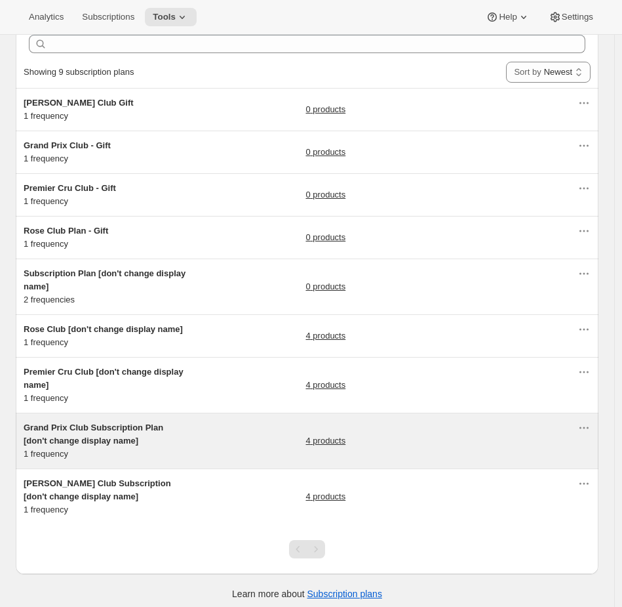
scroll to position [70, 0]
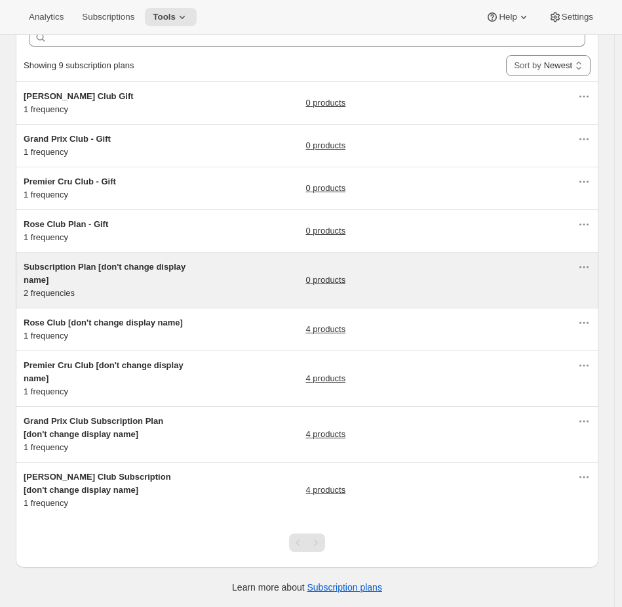
click at [174, 266] on h5 "Subscription Plan [don't change display name]" at bounding box center [106, 273] width 164 height 26
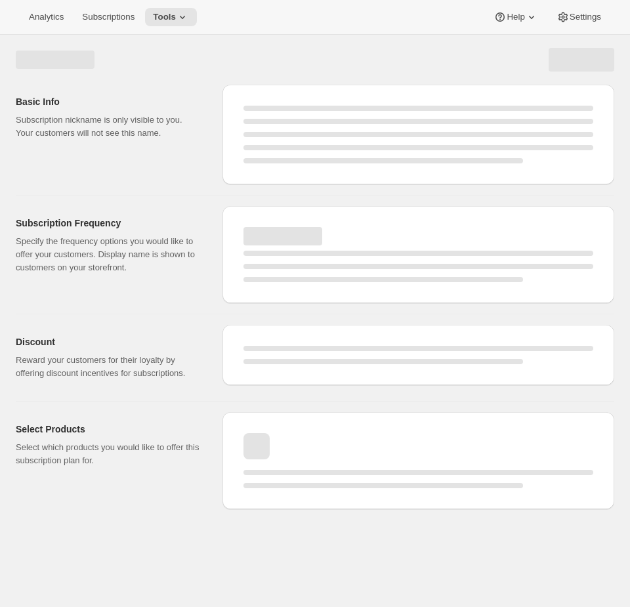
select select "WEEK"
select select "MONTH"
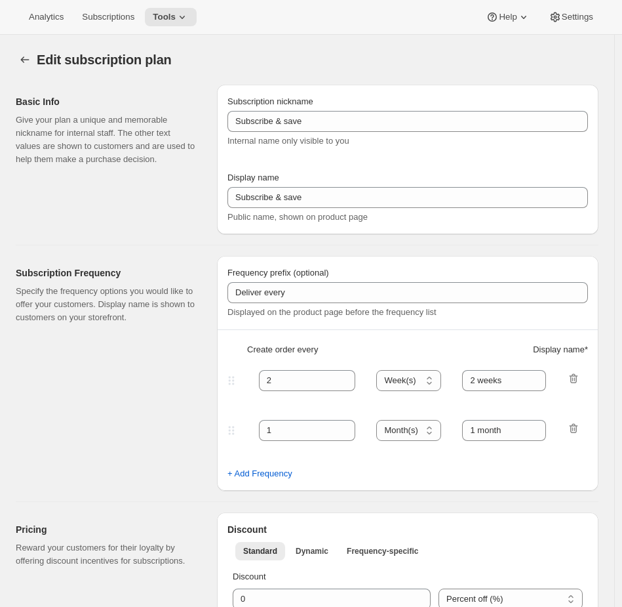
type input "Subscription Plan [don't change display name]"
type input "Subscribe"
type input "3"
select select "MONTH"
type input "3 Months"
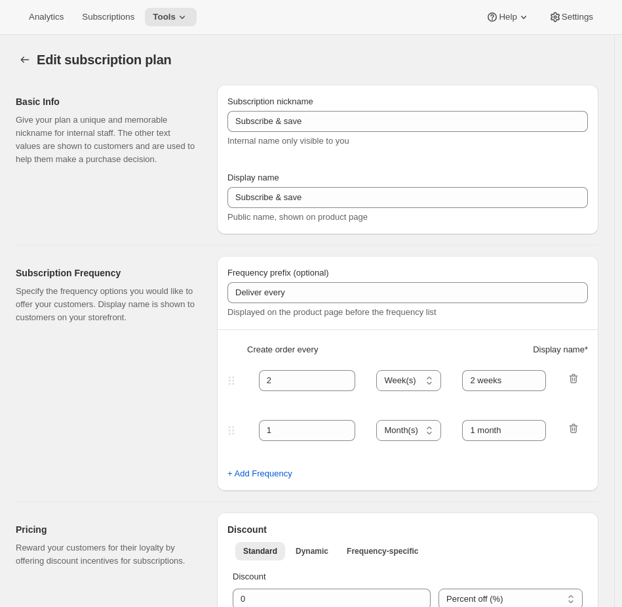
type input "6"
type input "6 Months"
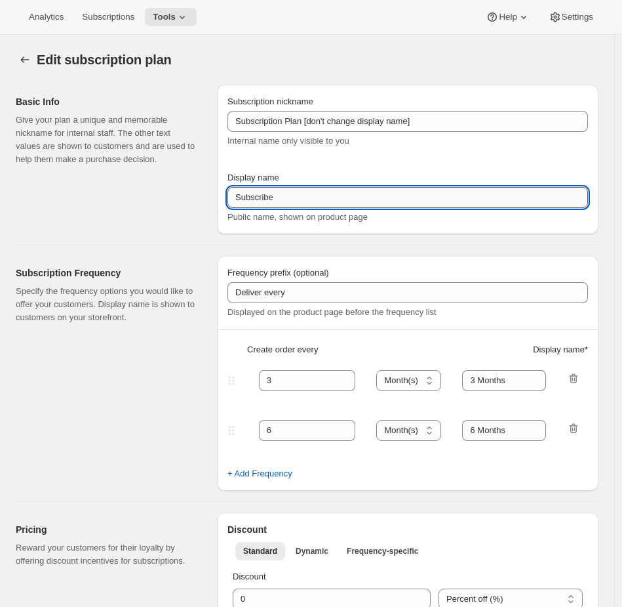
click at [342, 195] on input "Subscribe" at bounding box center [408, 197] width 361 height 21
click at [182, 12] on icon at bounding box center [182, 16] width 13 height 13
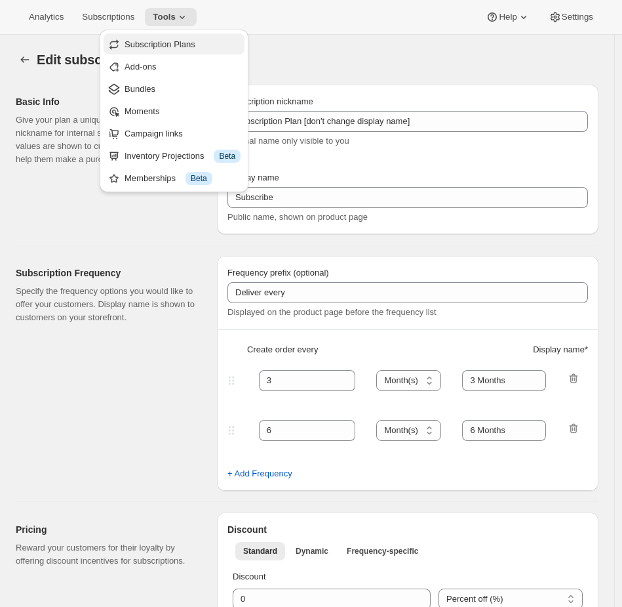
click at [178, 42] on span "Subscription Plans" at bounding box center [160, 44] width 71 height 10
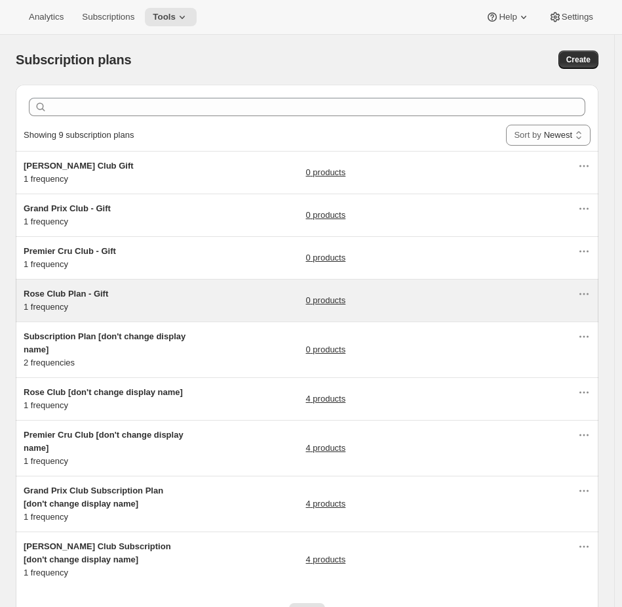
click at [205, 314] on div "Rose Club Plan - Gift 1 frequency 0 products" at bounding box center [307, 300] width 583 height 42
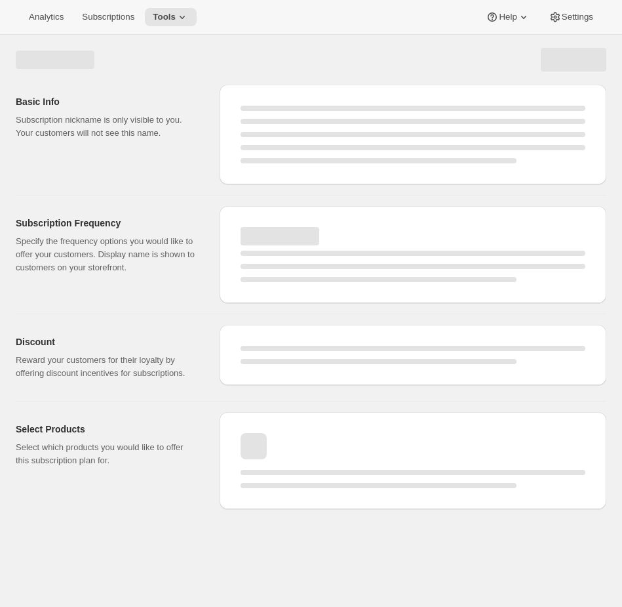
select select "WEEK"
select select "MONTH"
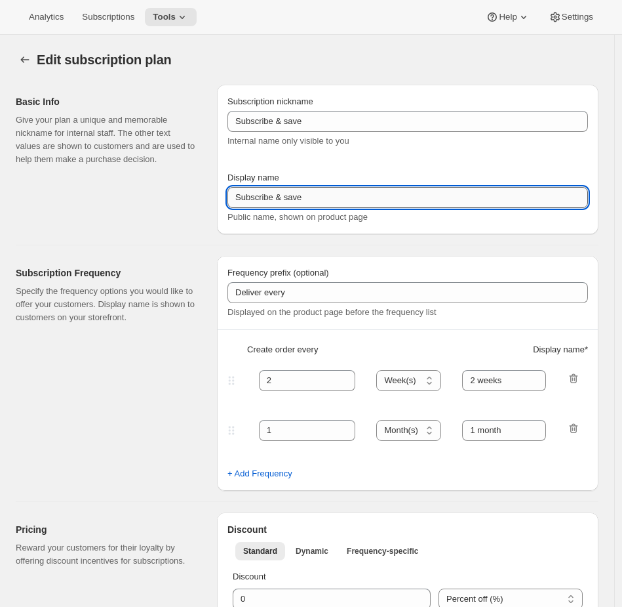
type input "Rose Club Plan - Gift"
type input "Give the Gift of the Rosé Club"
type input "3"
select select "MONTH"
type input "3 months"
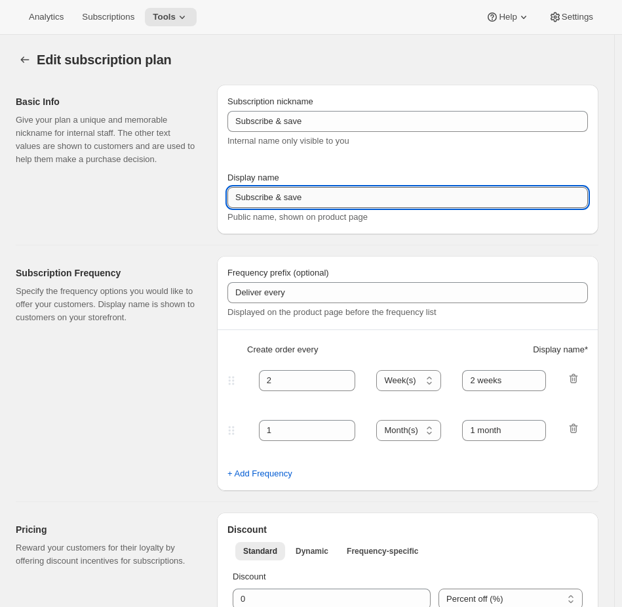
checkbox input "true"
select select "YEARDAY"
select select "12"
select select "9"
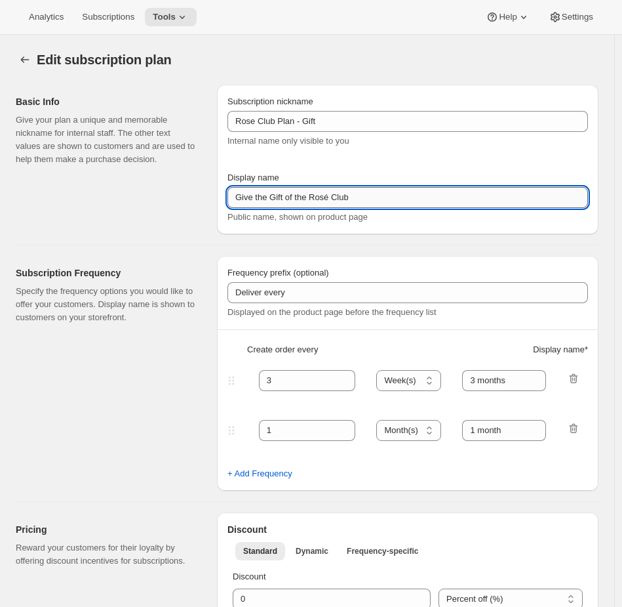
select select "3"
select select "10"
select select "6"
select select "9"
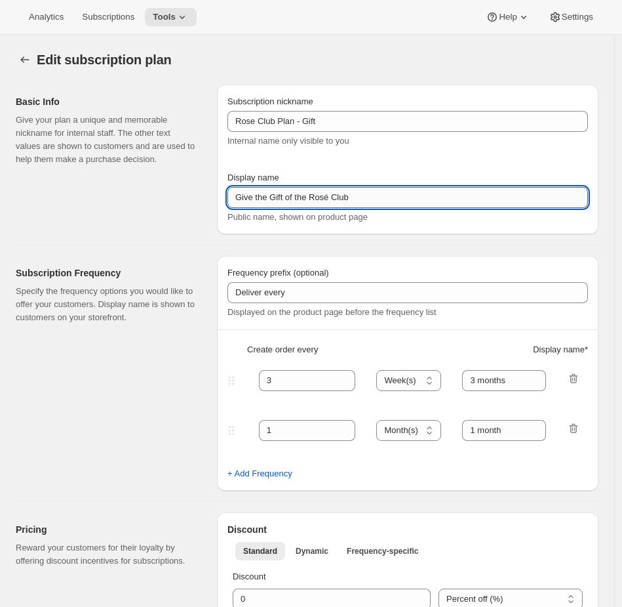
select select "15"
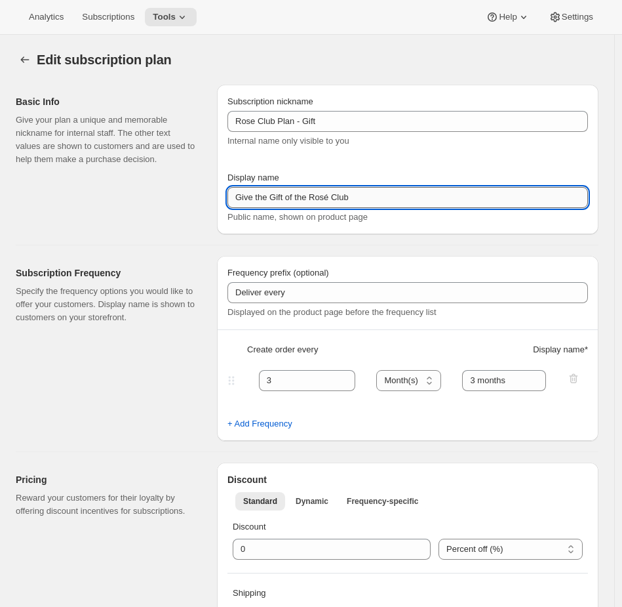
click at [313, 197] on input "Give the Gift of the Rosé Club" at bounding box center [408, 197] width 361 height 21
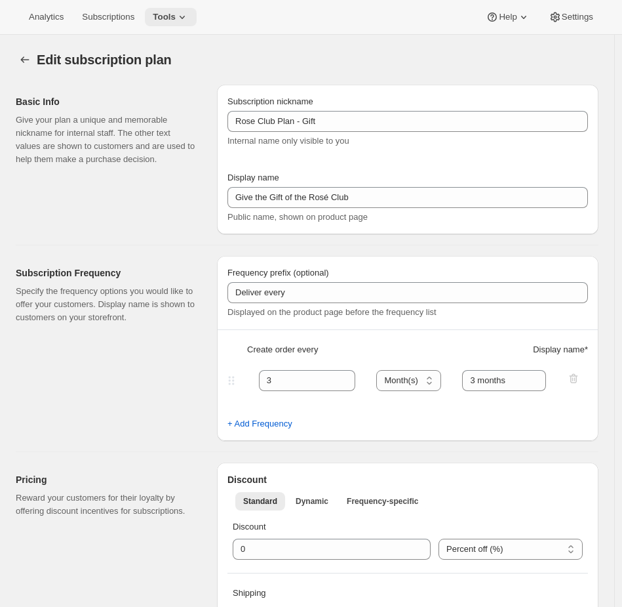
click at [172, 20] on span "Tools" at bounding box center [164, 17] width 23 height 10
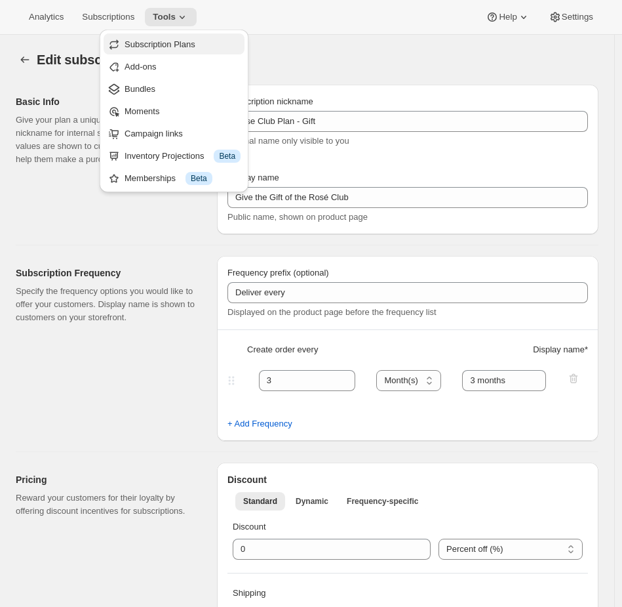
click at [159, 44] on span "Subscription Plans" at bounding box center [160, 44] width 71 height 10
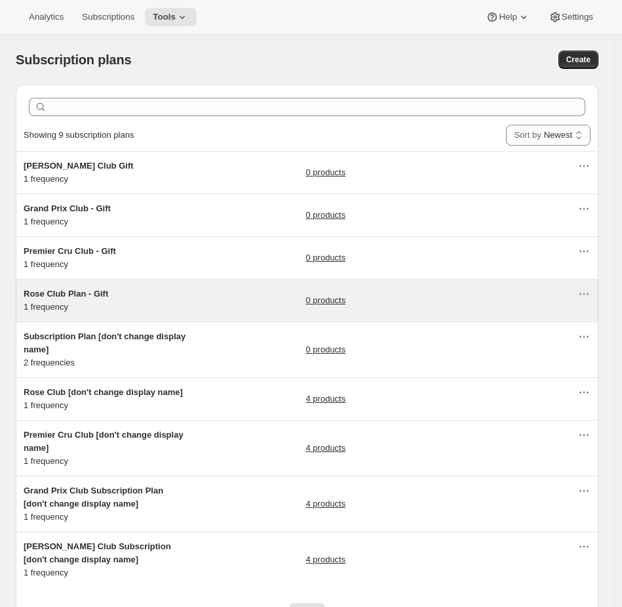
click at [158, 293] on h5 "Rose Club Plan - Gift" at bounding box center [106, 293] width 164 height 13
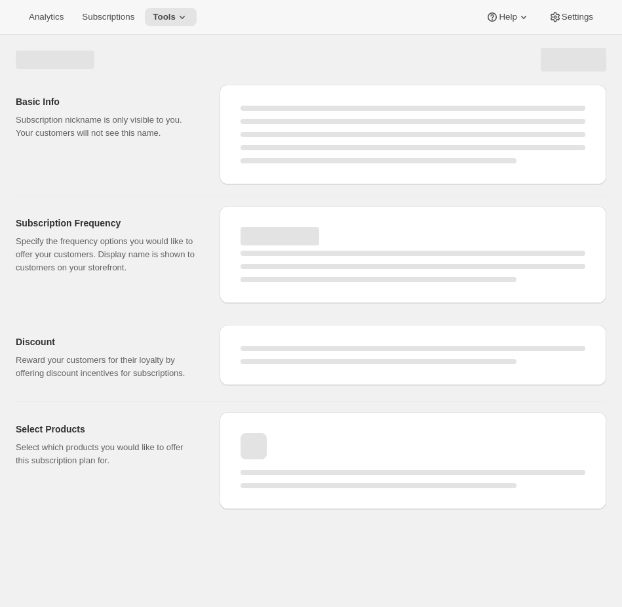
select select "WEEK"
select select "MONTH"
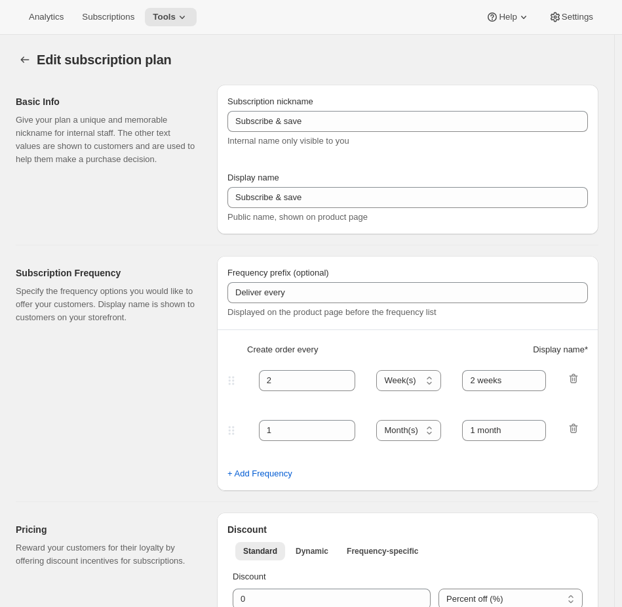
type input "Rose Club Plan - Gift"
type input "Give the Gift of the Rosé Club"
type input "3"
select select "MONTH"
type input "3 months"
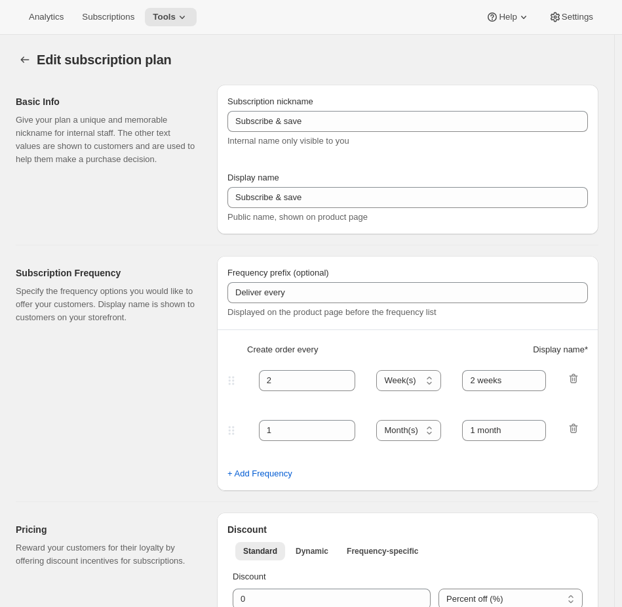
checkbox input "true"
select select "YEARDAY"
select select "12"
select select "9"
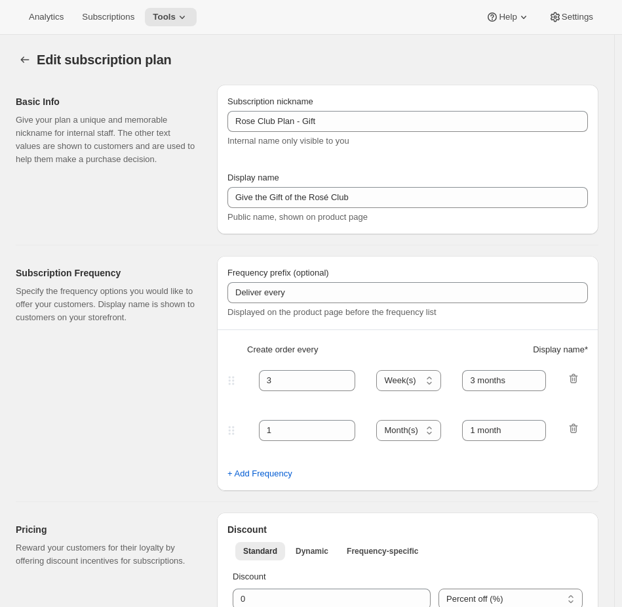
select select "3"
select select "10"
select select "6"
select select "9"
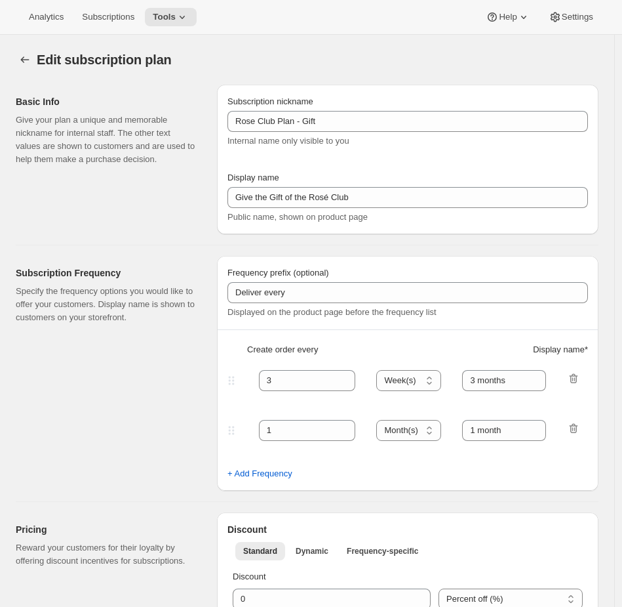
select select "15"
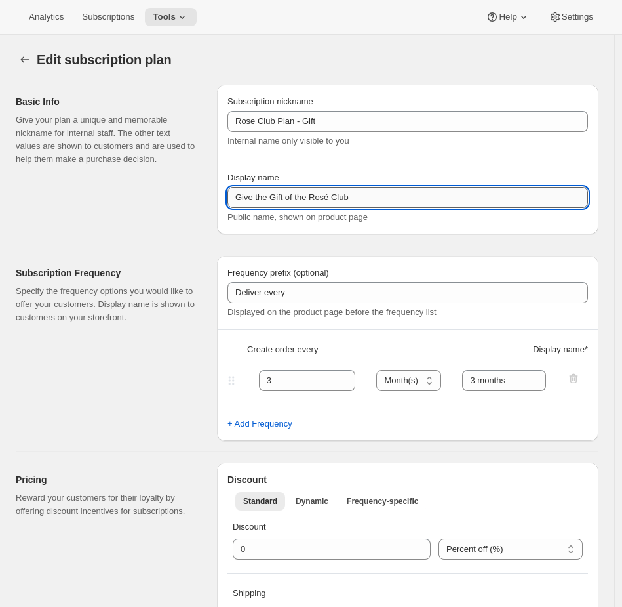
click at [308, 199] on input "Give the Gift of the Rosé Club" at bounding box center [408, 197] width 361 height 21
click at [171, 24] on button "Tools" at bounding box center [171, 17] width 52 height 18
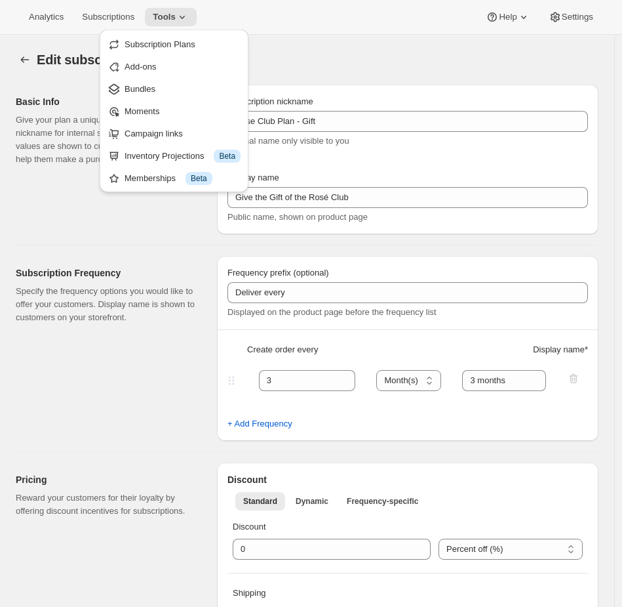
click at [380, 73] on div "Edit subscription plan. This page is ready Edit subscription plan" at bounding box center [307, 60] width 583 height 50
